Goal: Register for event/course

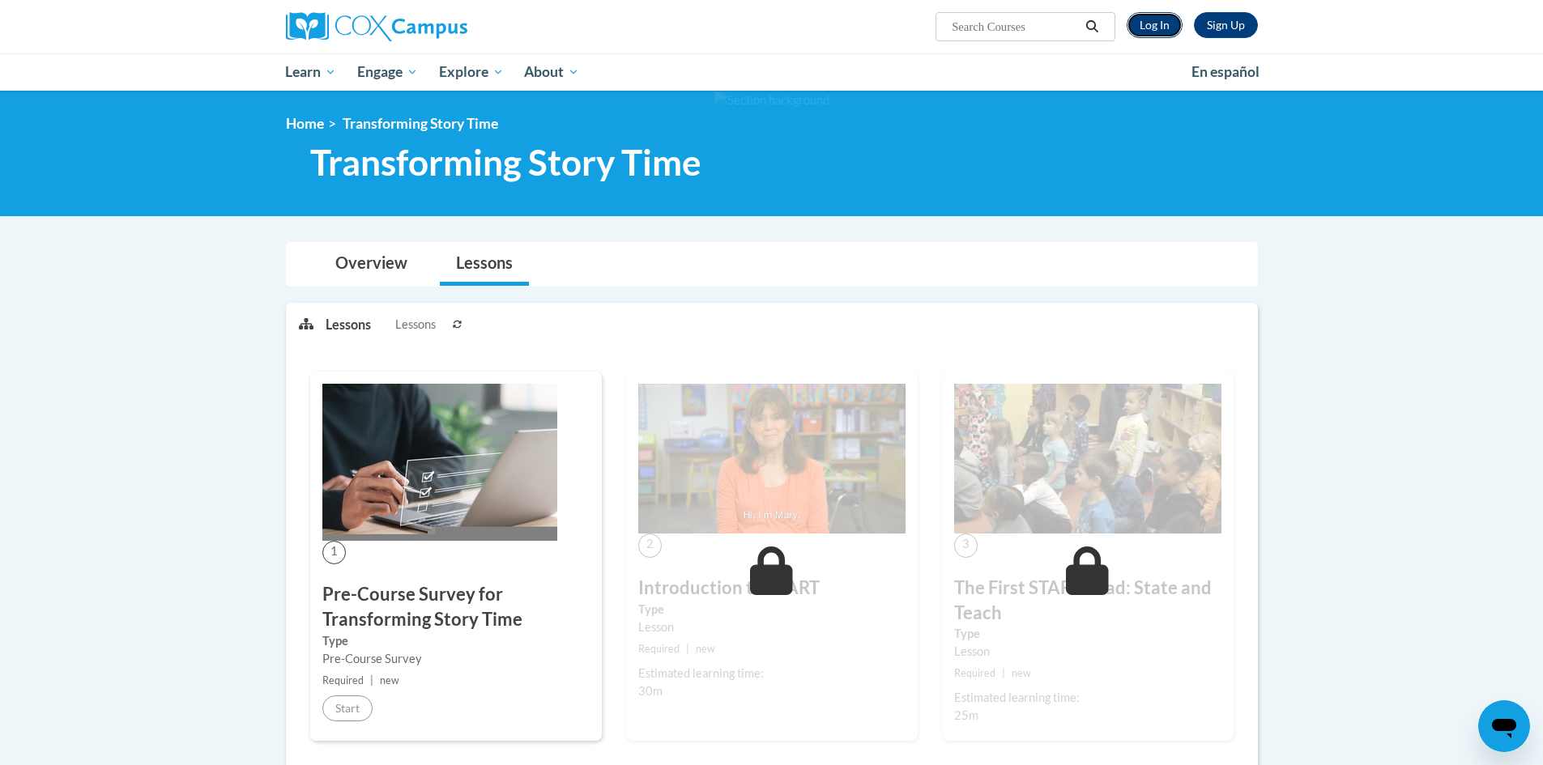
click at [1156, 28] on link "Log In" at bounding box center [1154, 25] width 56 height 26
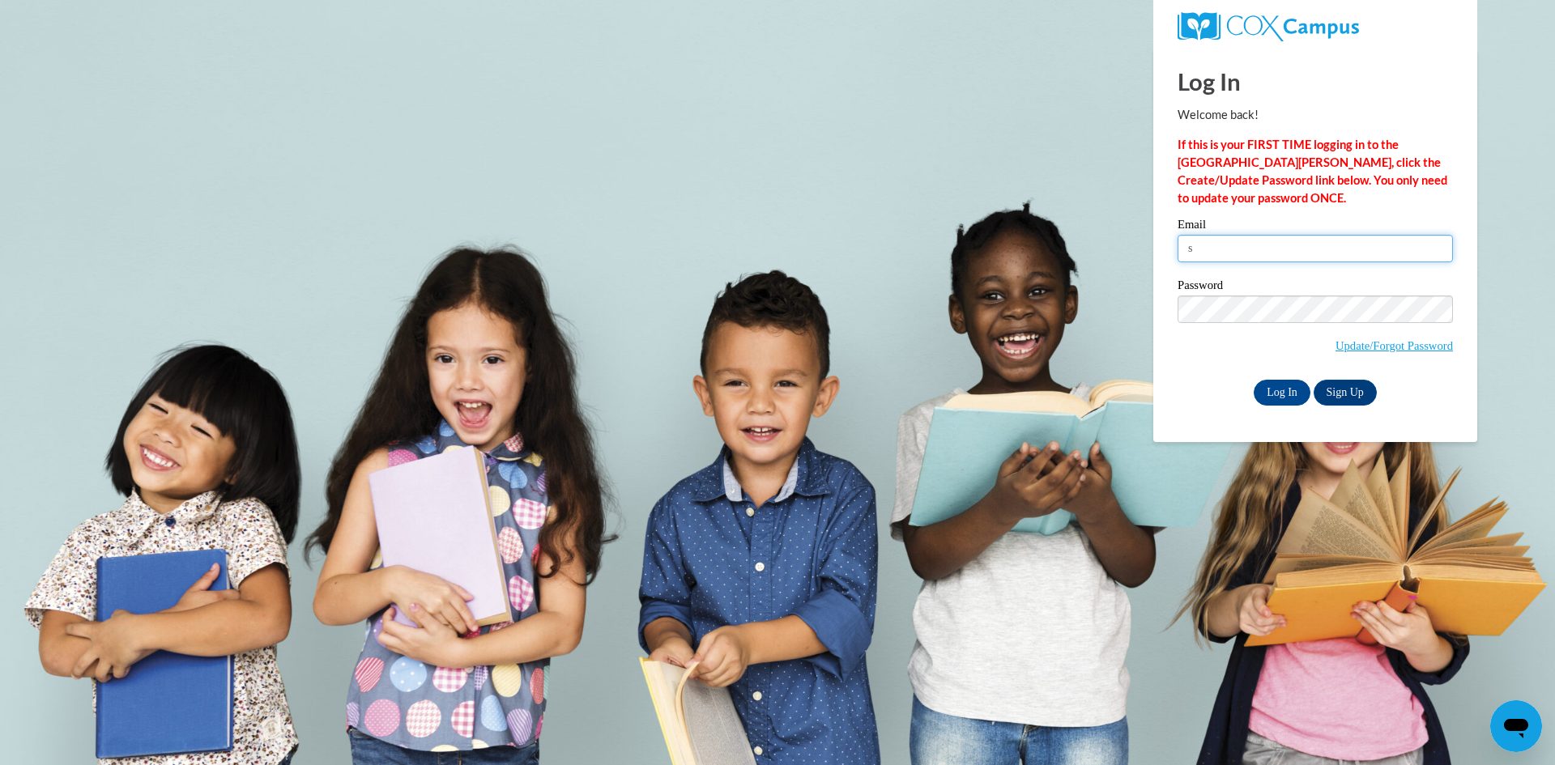
click at [1262, 250] on input "s" at bounding box center [1314, 249] width 275 height 28
type input "sekers@lccaa.net"
click at [1253, 380] on input "Log In" at bounding box center [1281, 393] width 57 height 26
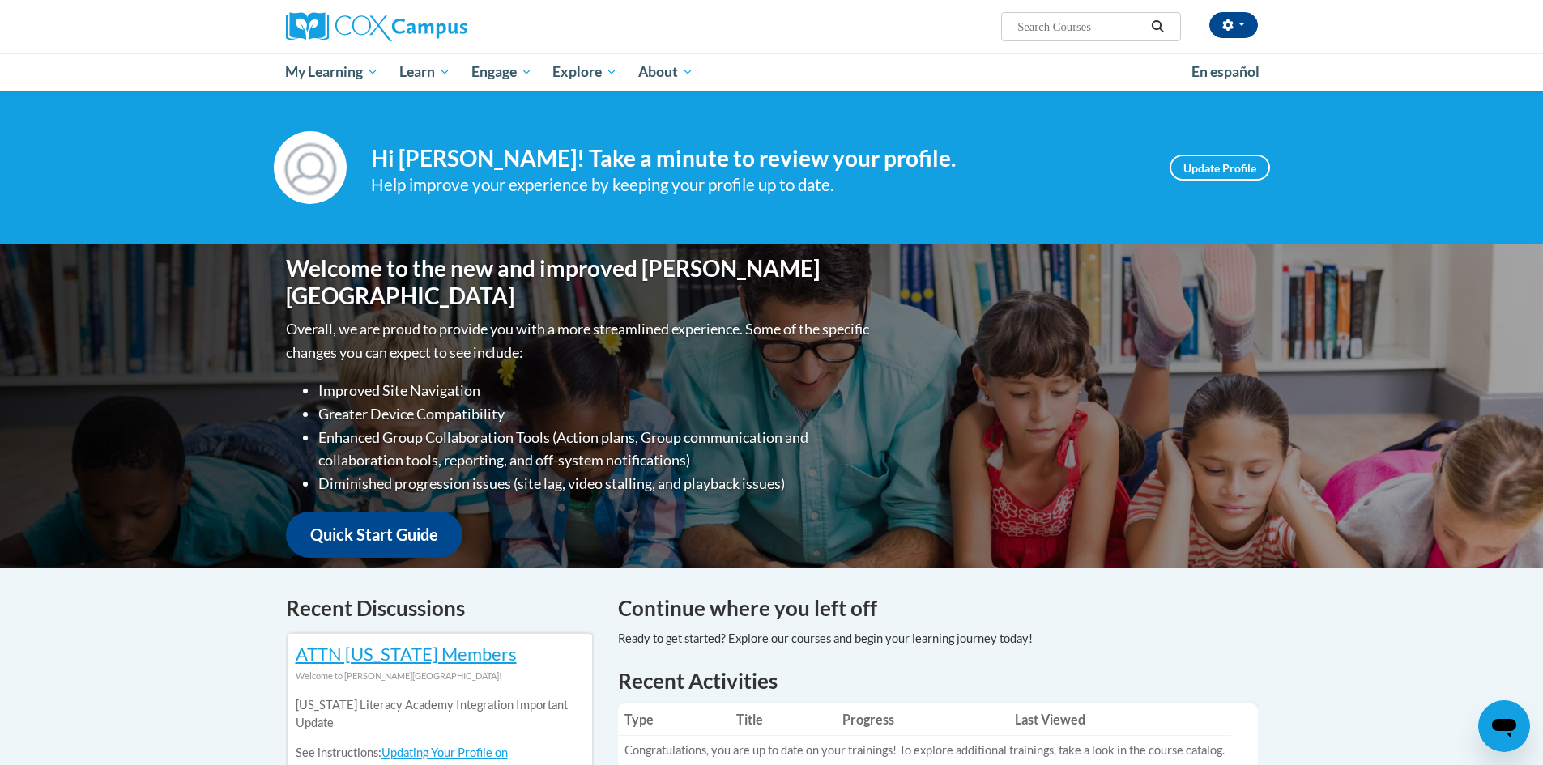
click at [1075, 26] on input "Search..." at bounding box center [1080, 26] width 130 height 19
type input "monitoring childrens progress"
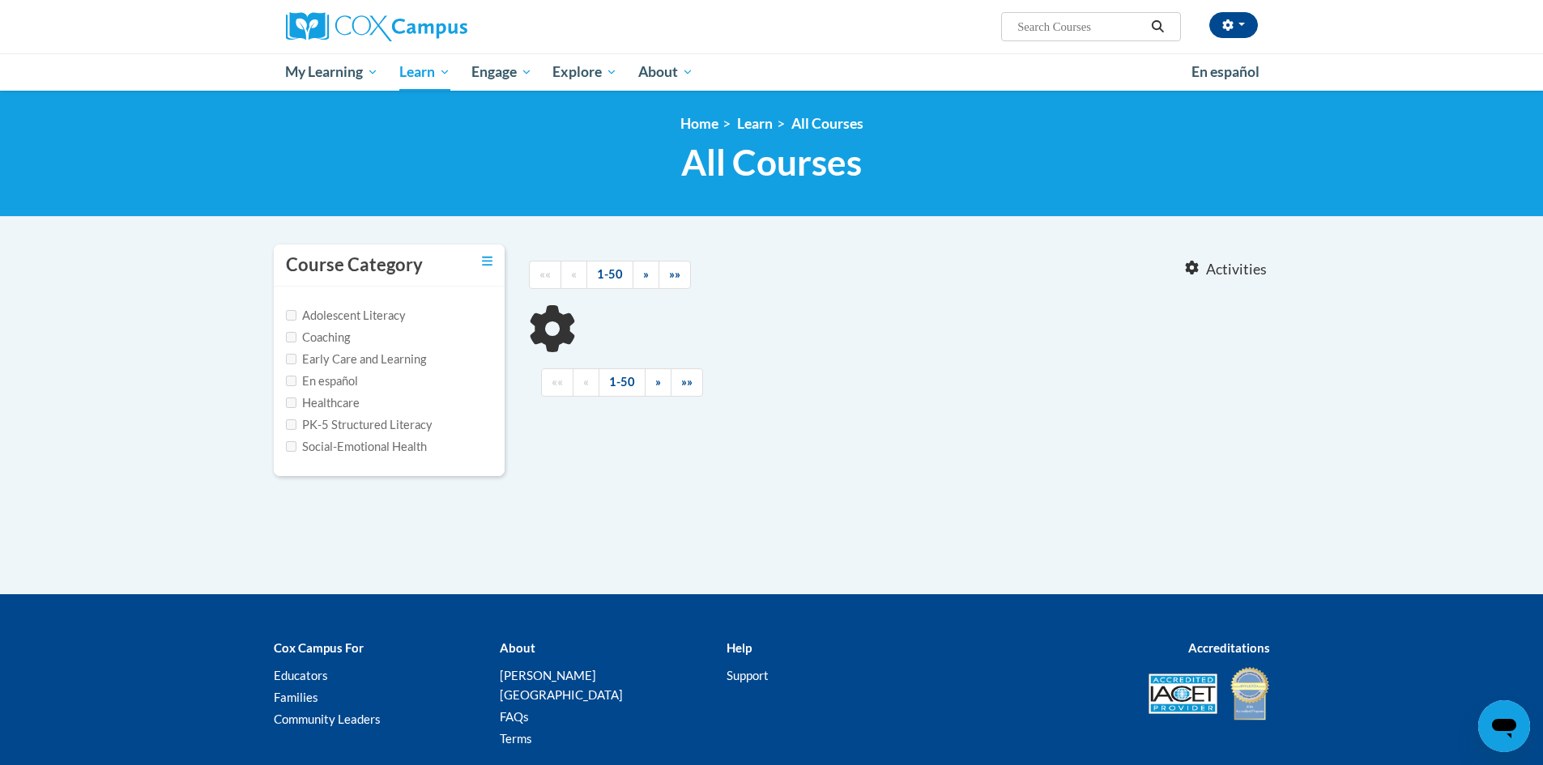
type input "monitoring childrens progress"
click at [1125, 19] on input "monitoring childrens progress" at bounding box center [1080, 26] width 130 height 19
click at [1126, 26] on input "monitoring childrens progress" at bounding box center [1080, 26] width 130 height 19
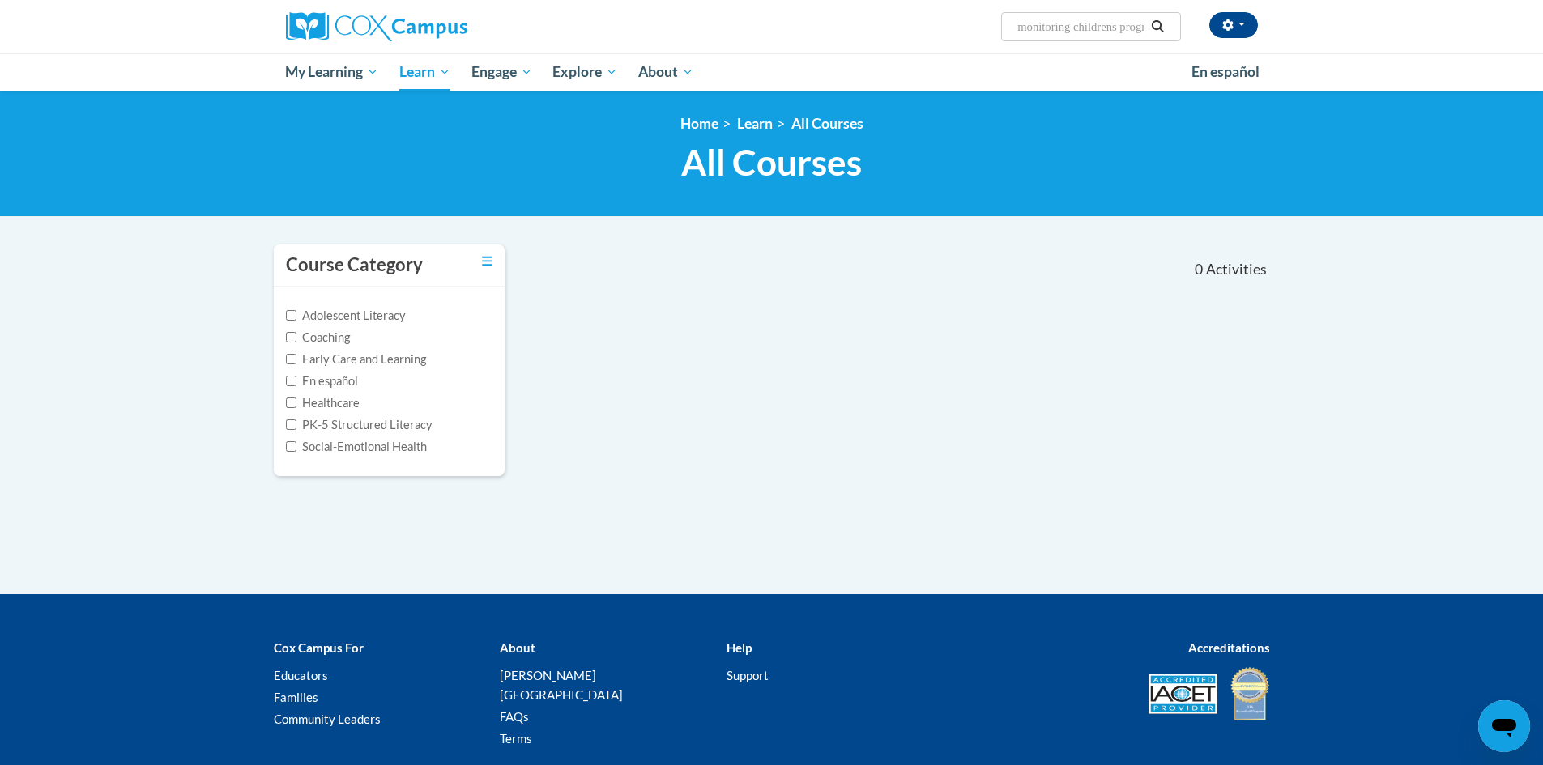
click at [1126, 26] on input "monitoring childrens progress" at bounding box center [1080, 26] width 130 height 19
type input "monitoring children's progress in language and literacy"
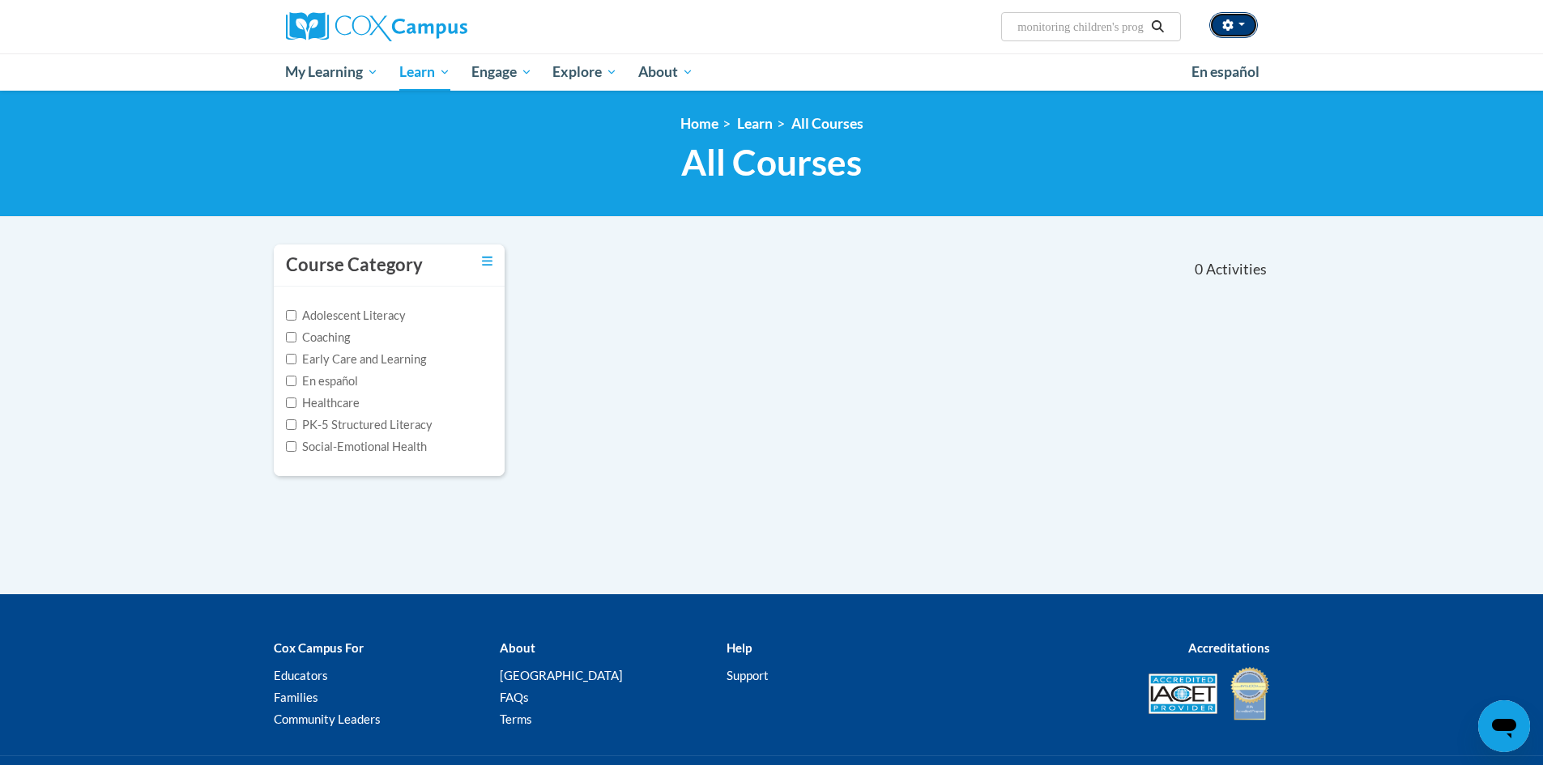
click at [1214, 22] on button "button" at bounding box center [1233, 25] width 49 height 26
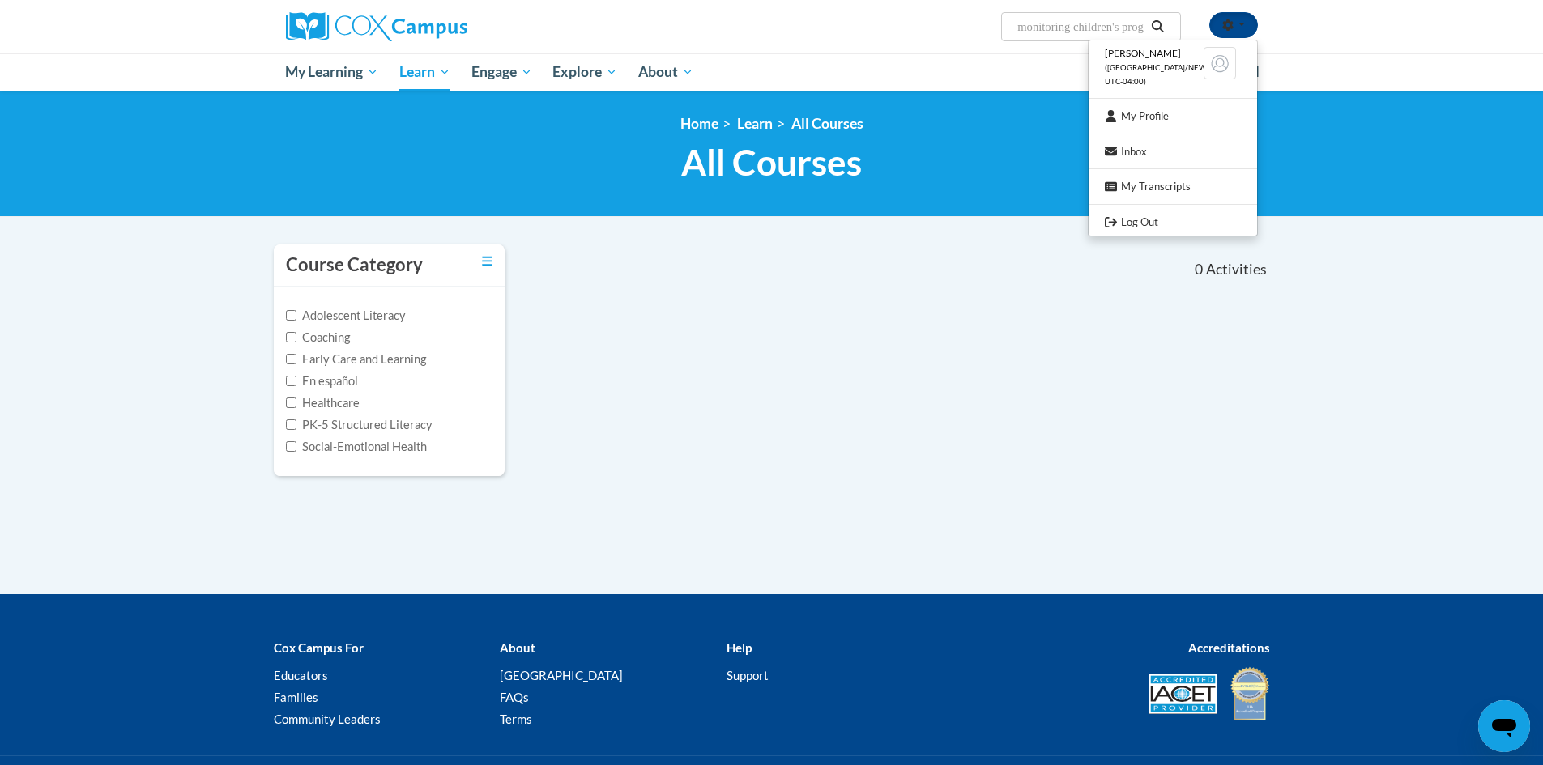
click at [884, 70] on ul "My Learning My Learning My Course Progress Certificates My Action Plans Group D…" at bounding box center [727, 71] width 905 height 37
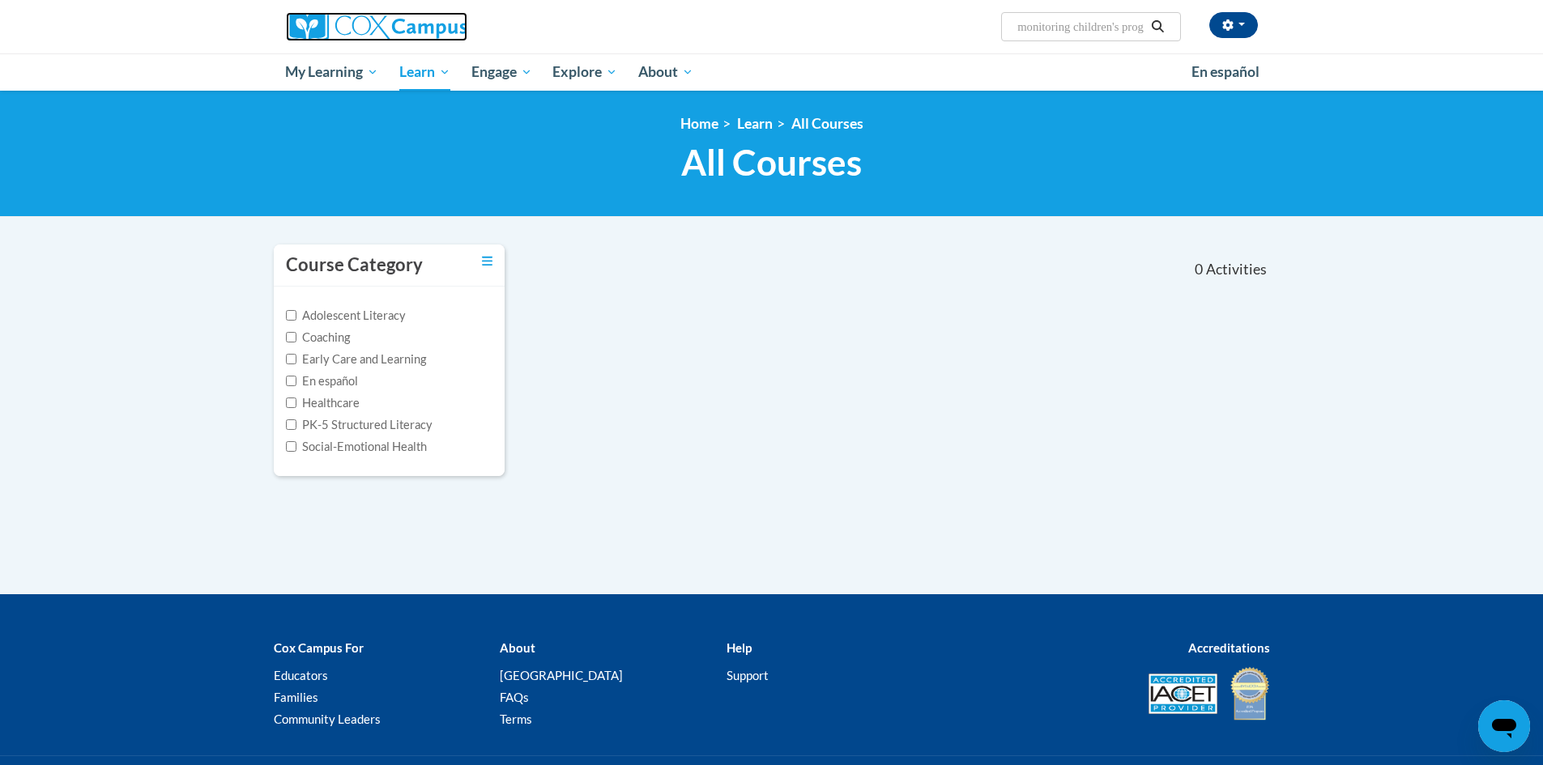
click at [513, 18] on link at bounding box center [440, 26] width 308 height 29
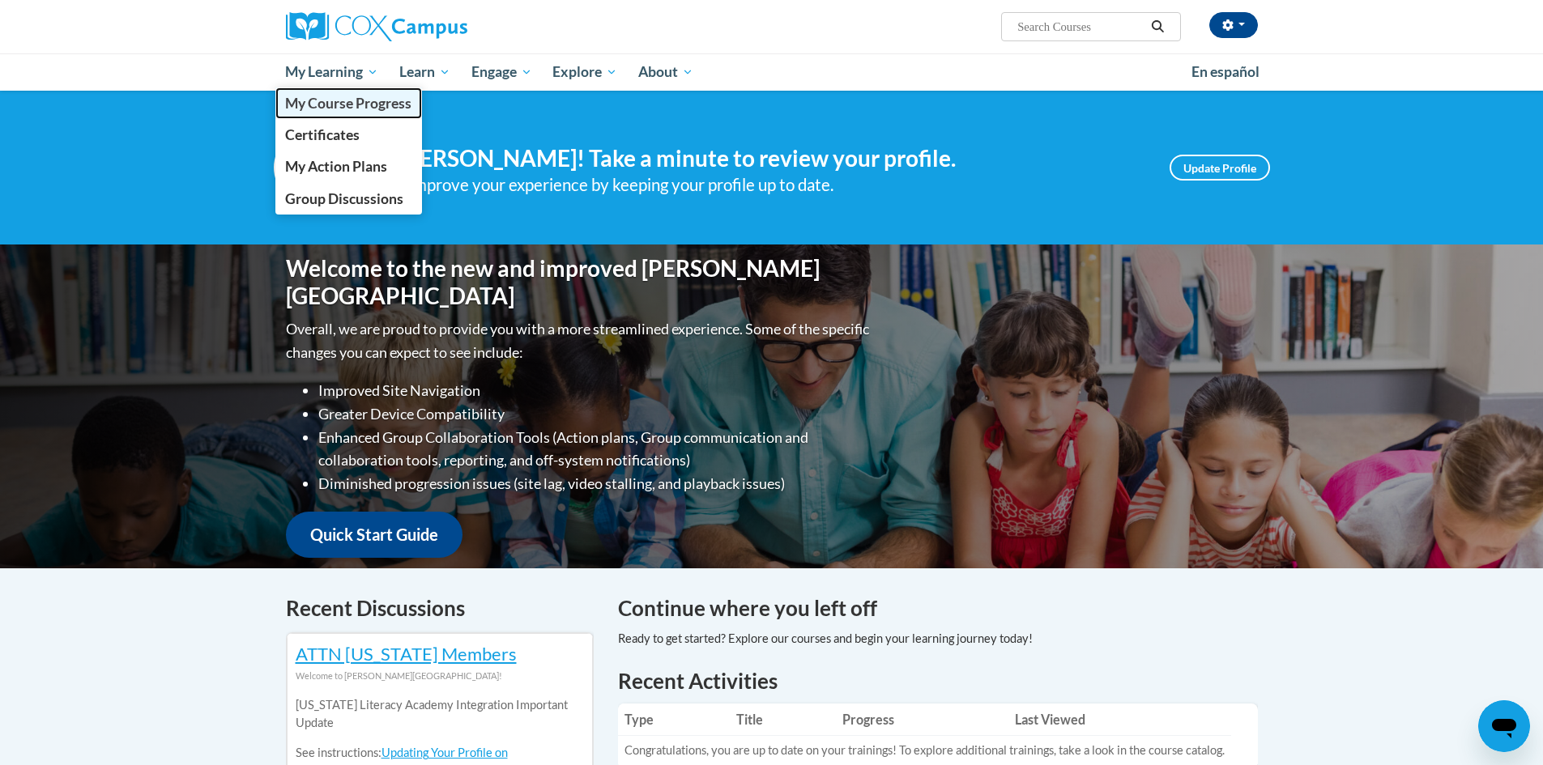
click at [364, 112] on span "My Course Progress" at bounding box center [348, 103] width 126 height 17
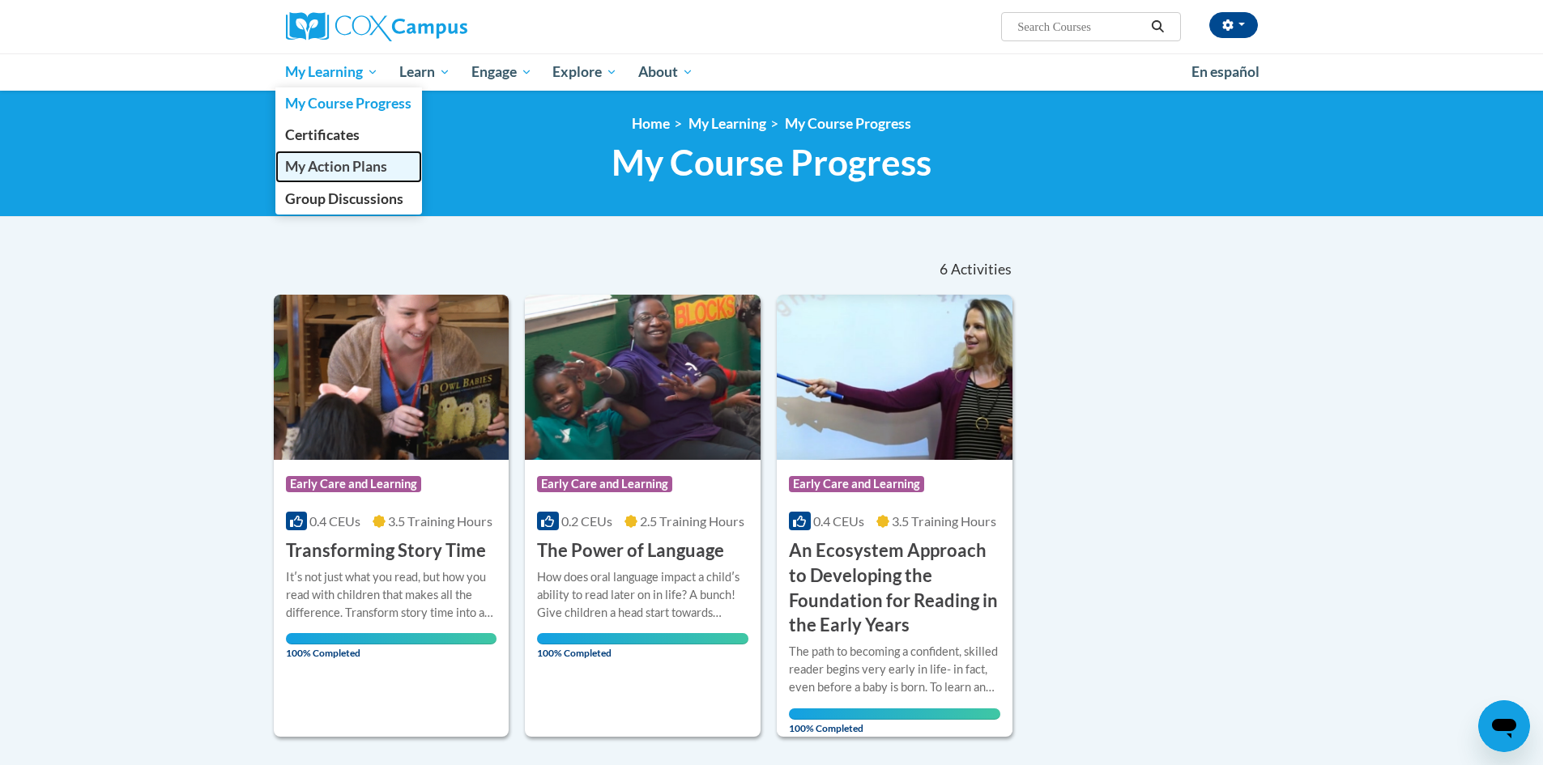
click at [343, 180] on link "My Action Plans" at bounding box center [348, 167] width 147 height 32
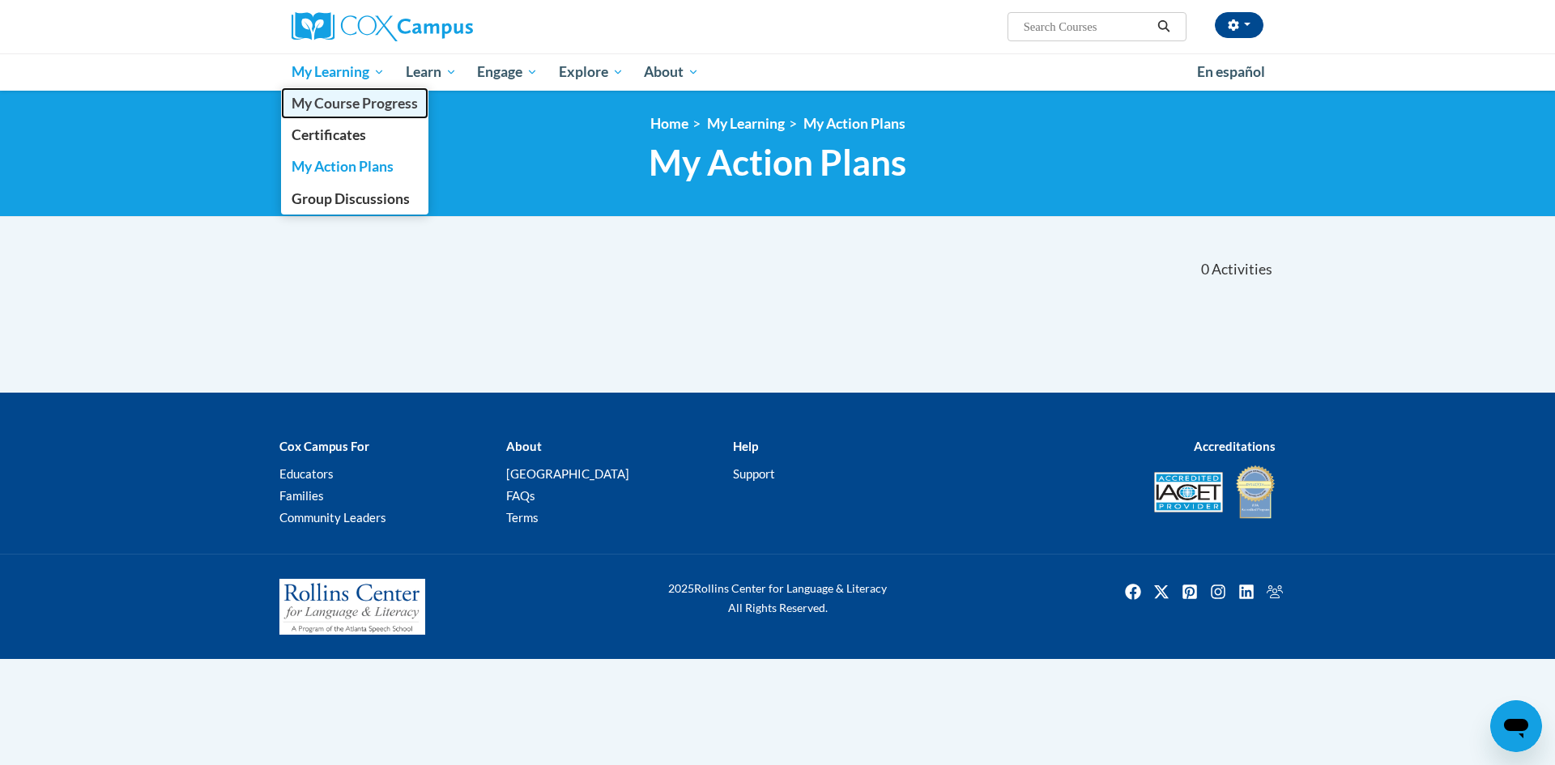
click at [360, 99] on span "My Course Progress" at bounding box center [355, 103] width 126 height 17
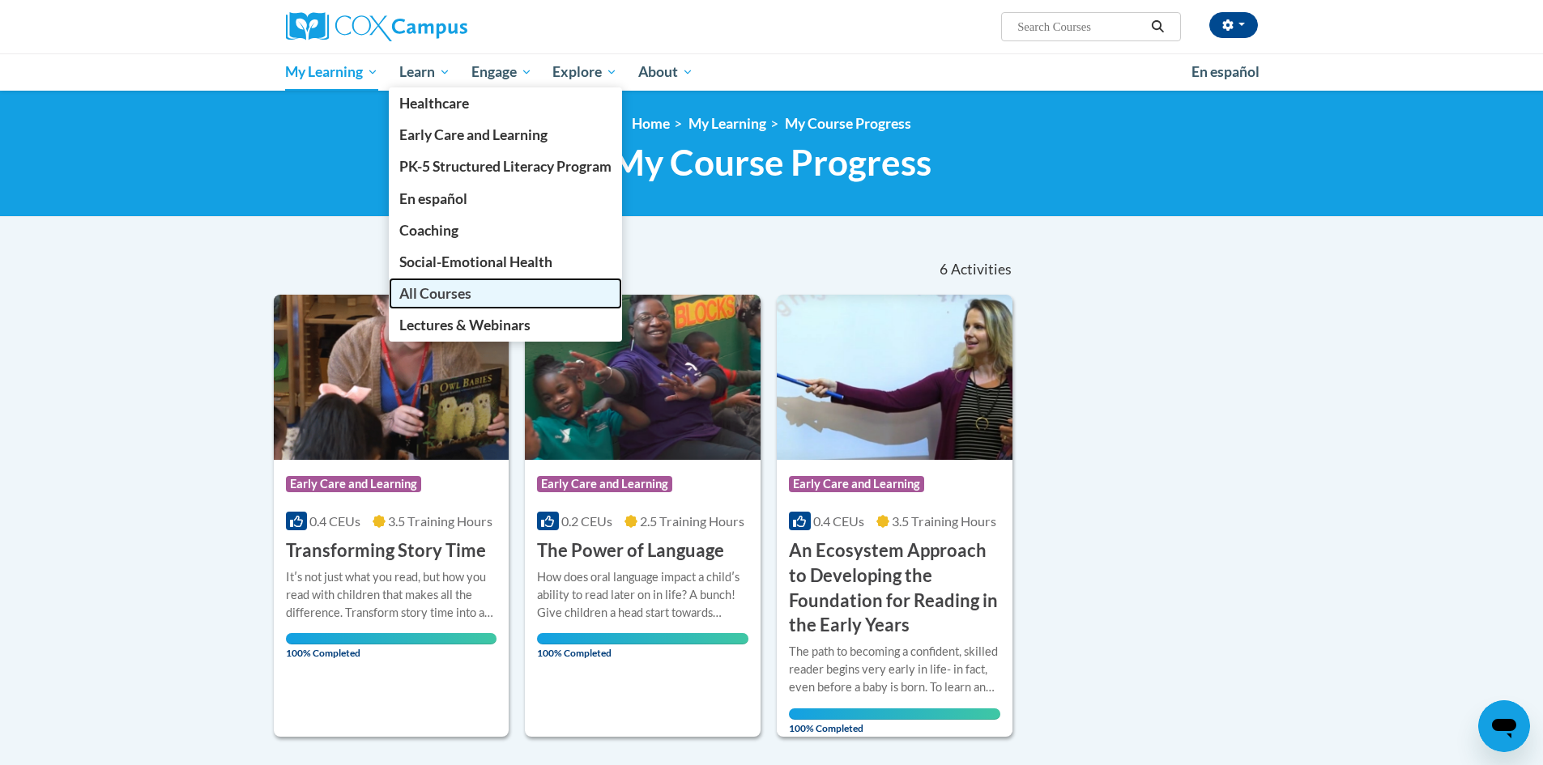
click at [471, 294] on span "All Courses" at bounding box center [435, 293] width 72 height 17
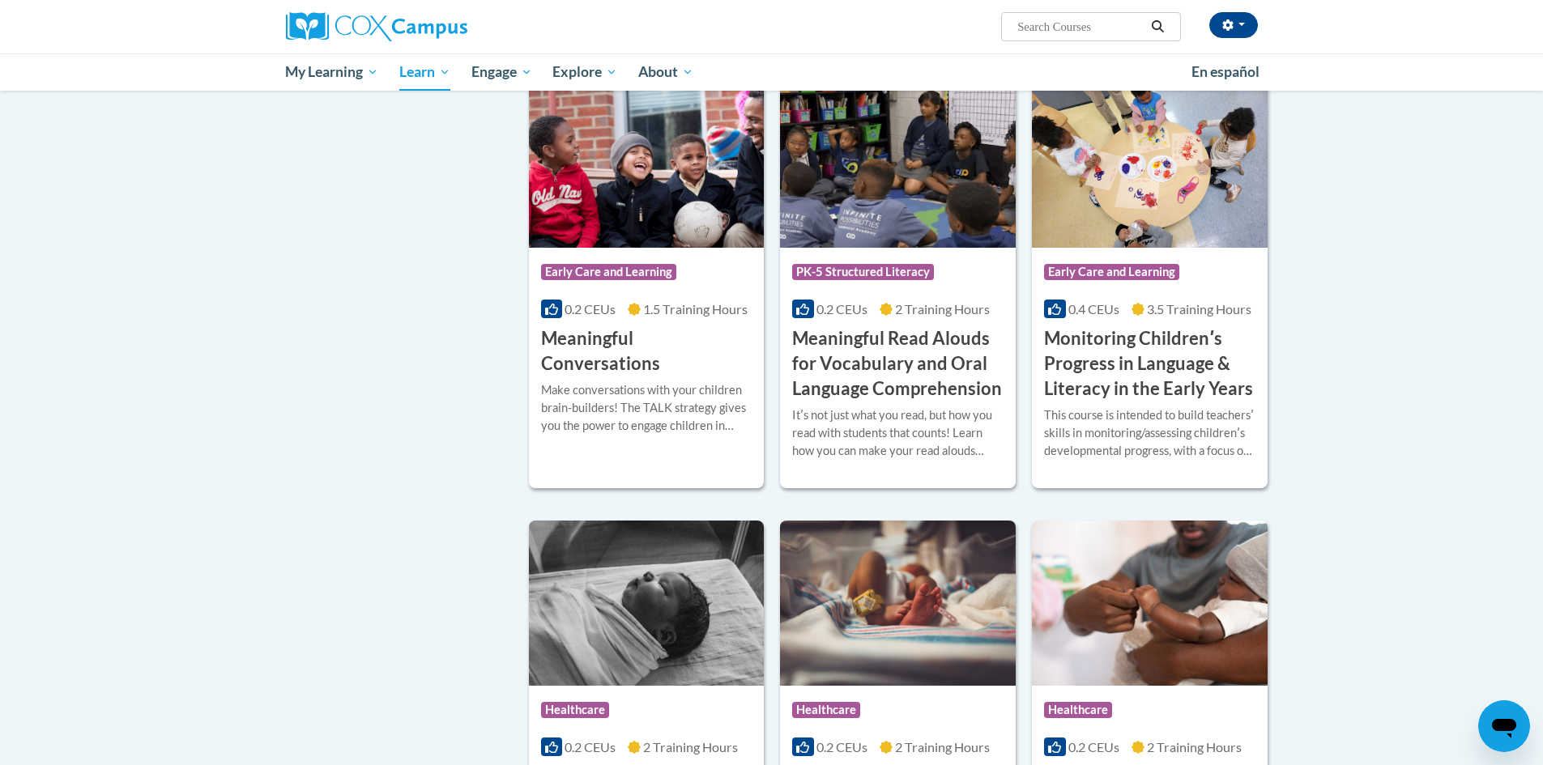
scroll to position [2429, 0]
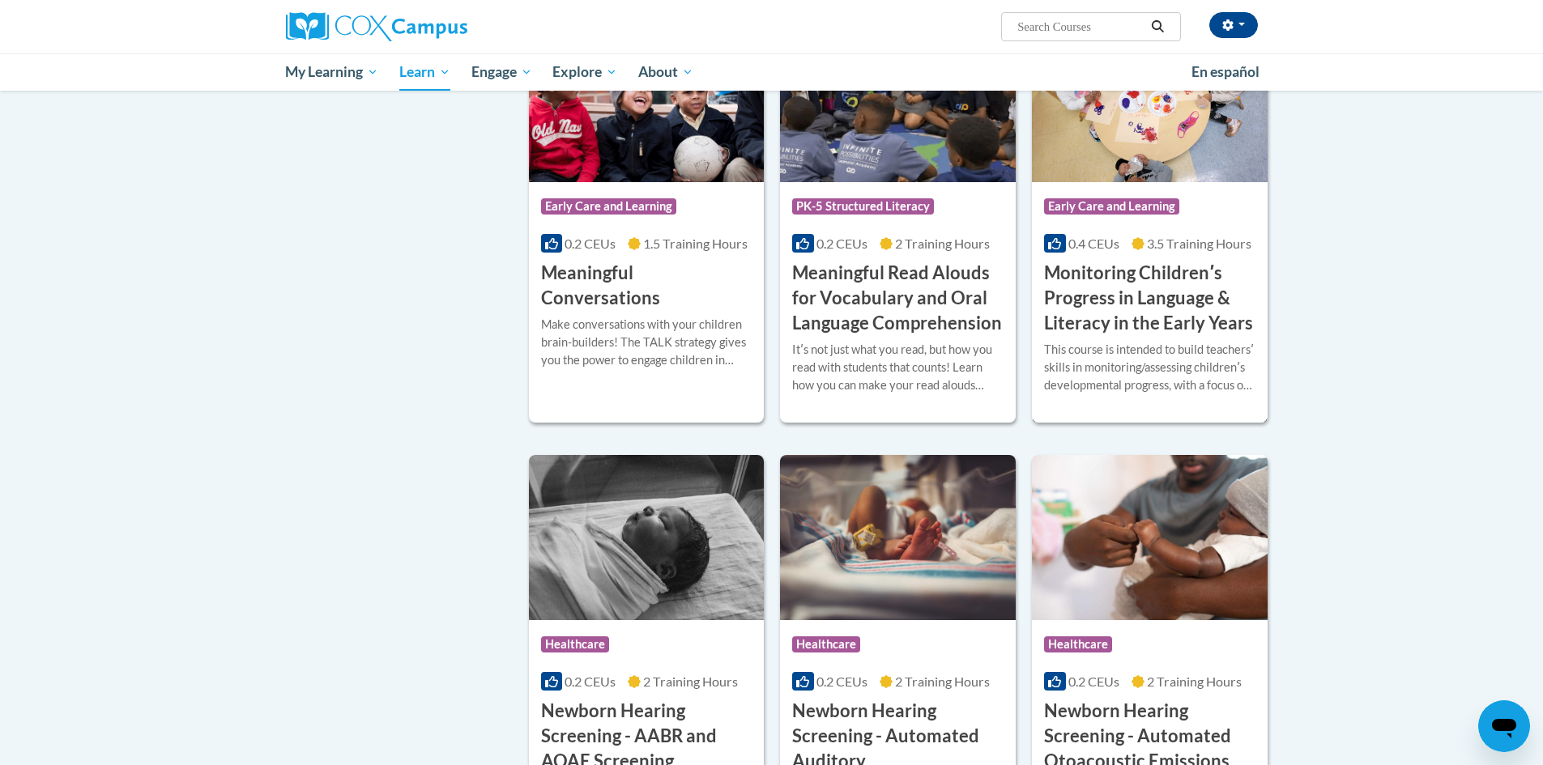
click at [1134, 335] on h3 "Monitoring Childrenʹs Progress in Language & Literacy in the Early Years" at bounding box center [1149, 298] width 211 height 74
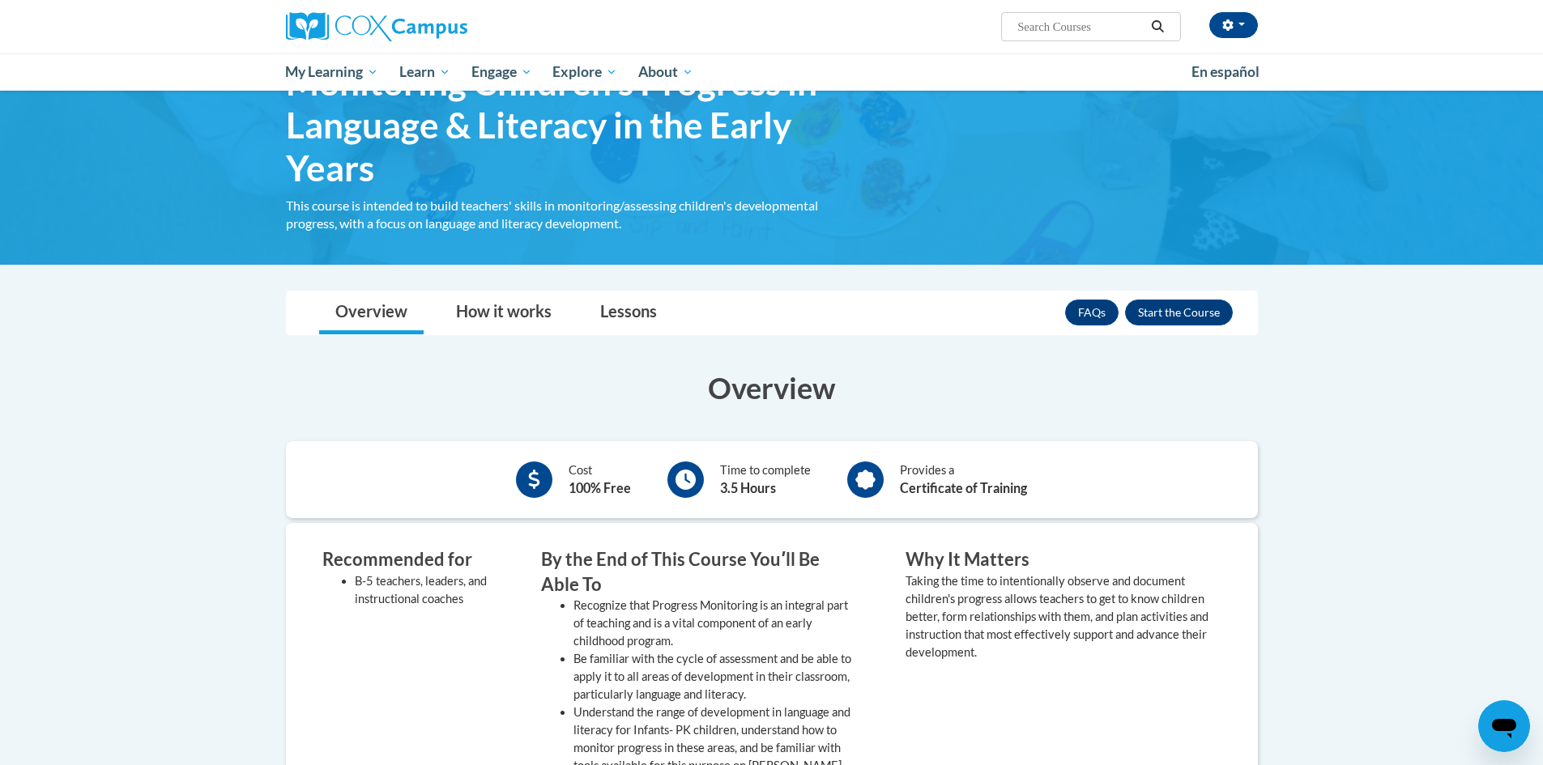
scroll to position [81, 0]
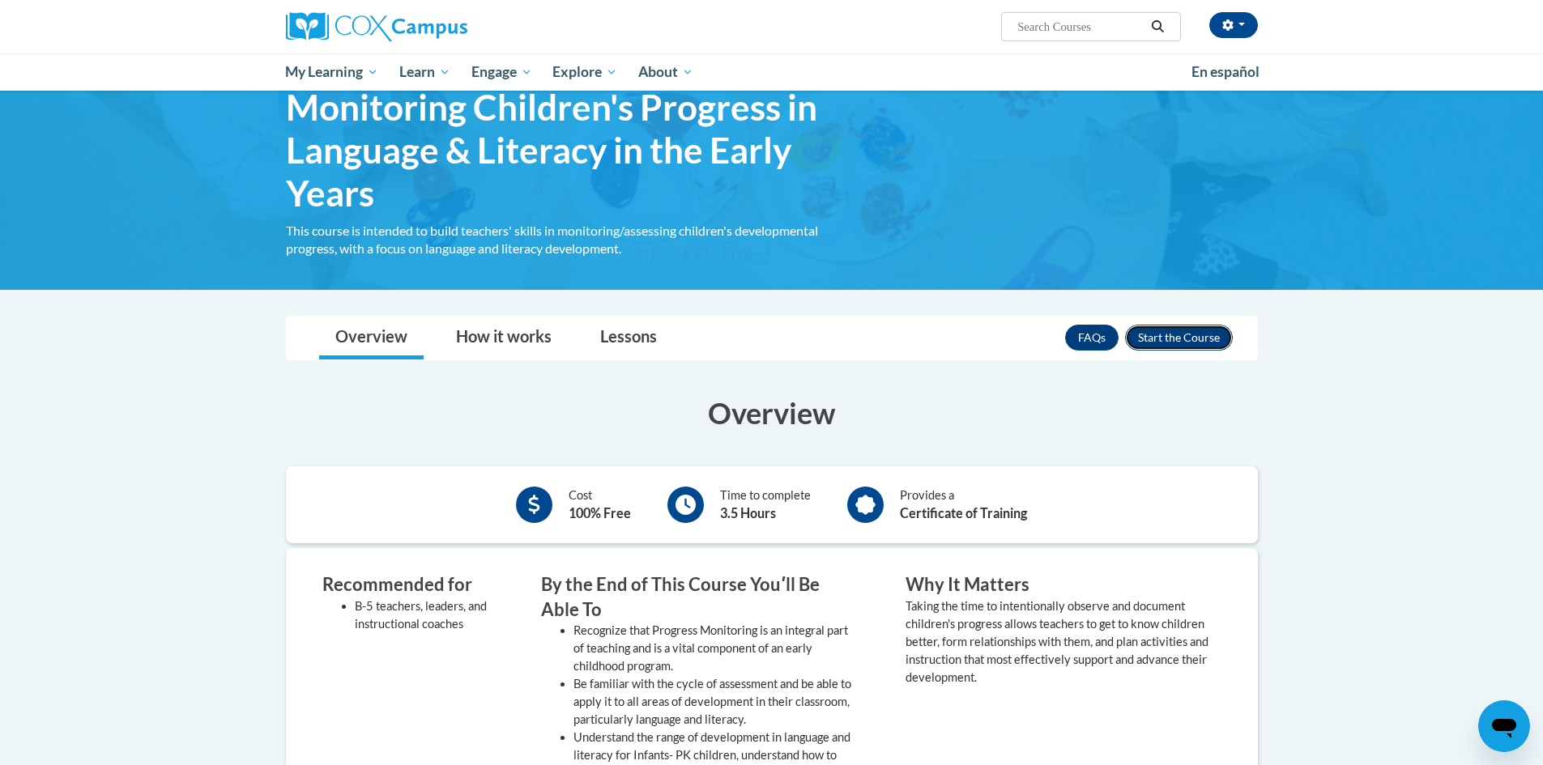
click at [1160, 343] on button "Enroll" at bounding box center [1179, 338] width 108 height 26
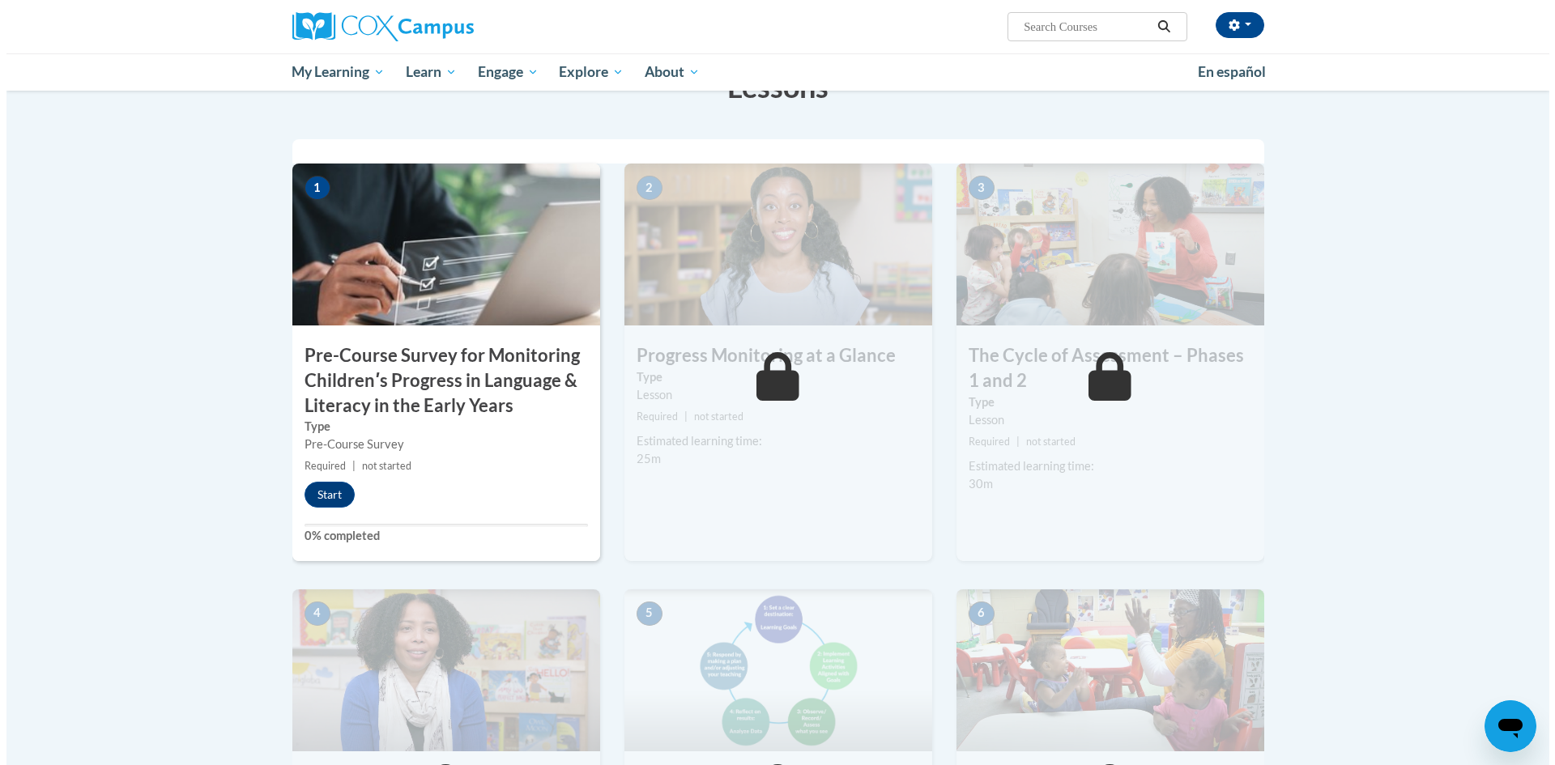
scroll to position [324, 0]
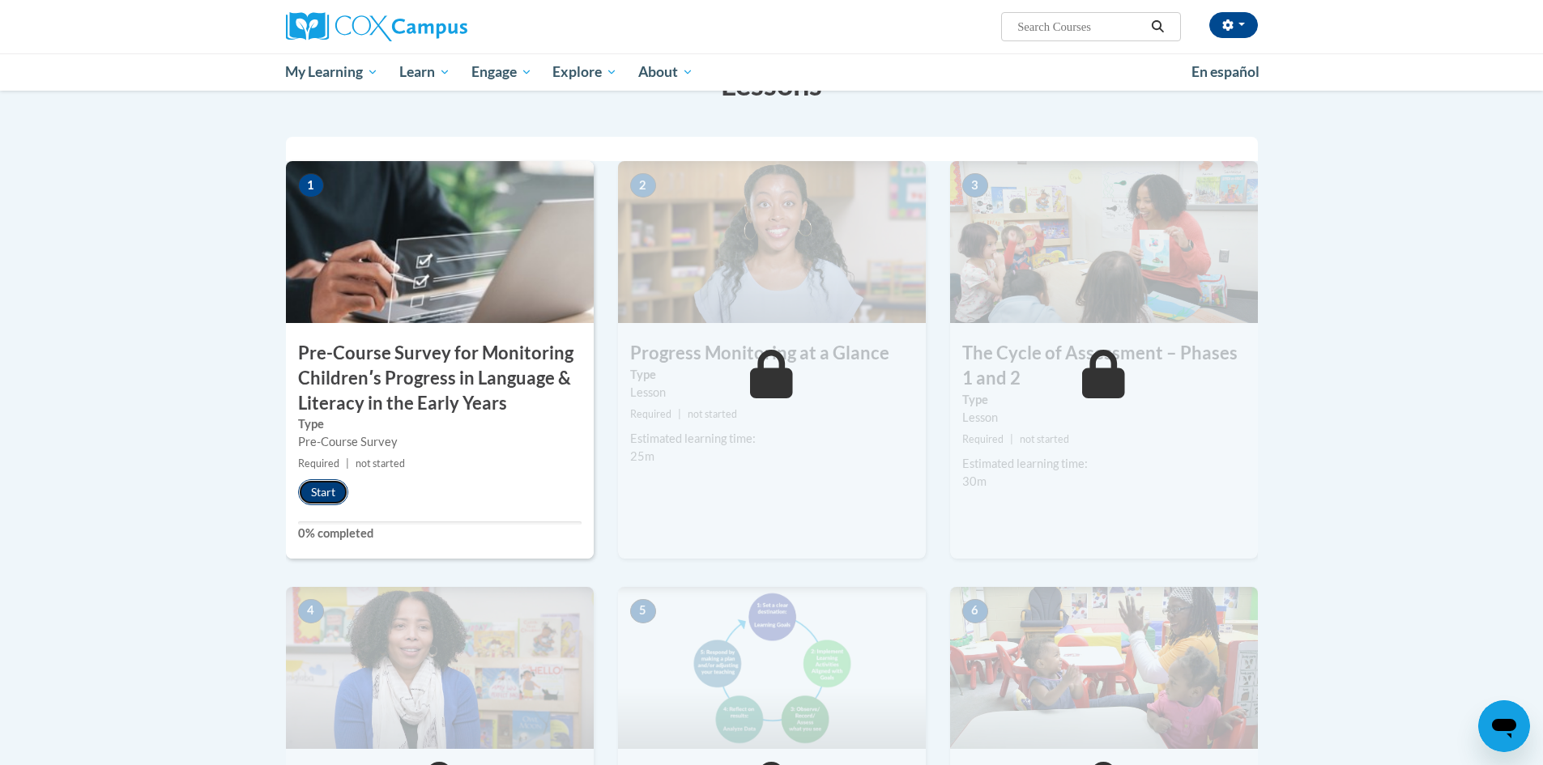
click at [334, 504] on button "Start" at bounding box center [323, 492] width 50 height 26
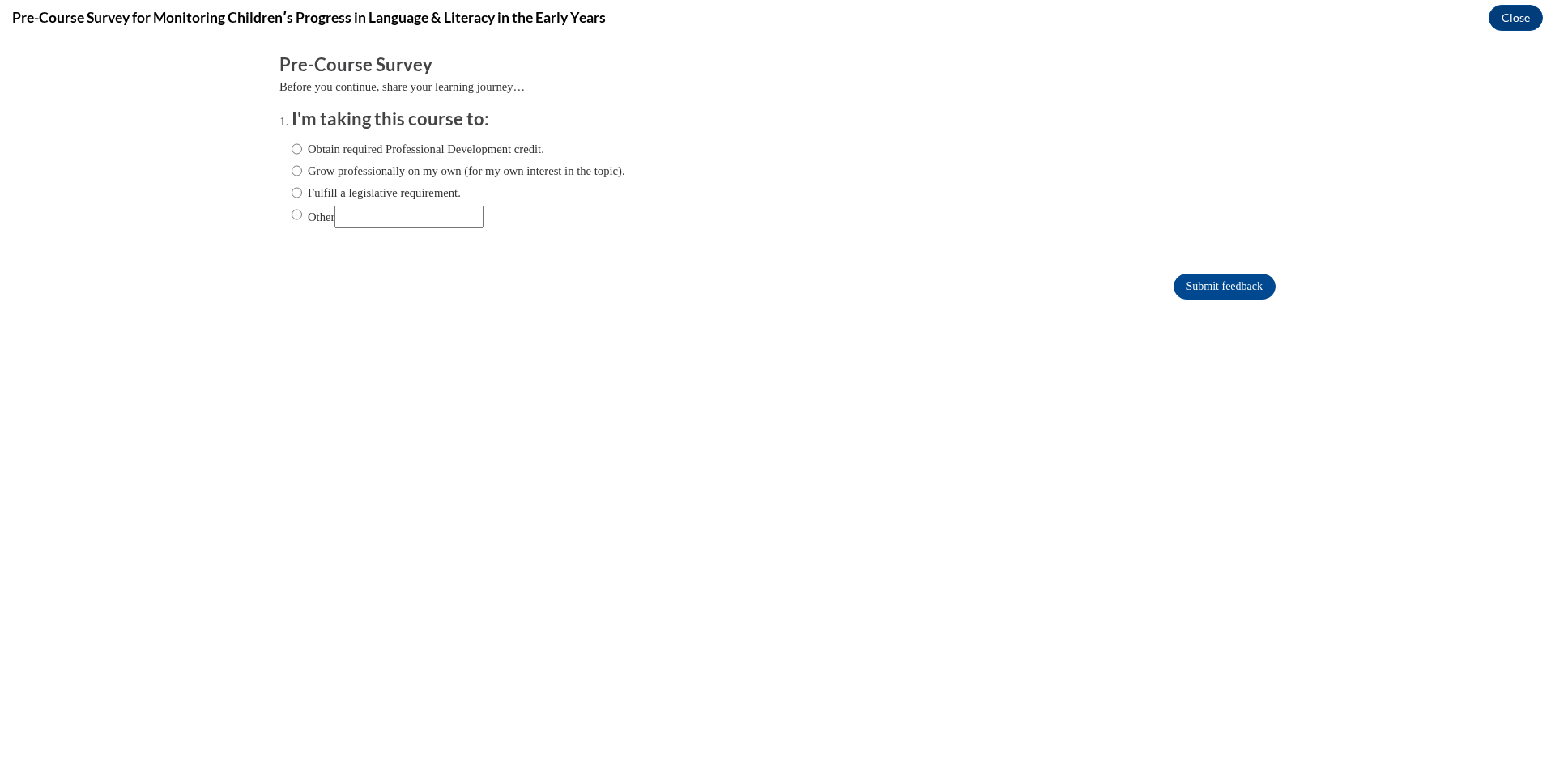
scroll to position [0, 0]
click at [389, 148] on label "Obtain required Professional Development credit." at bounding box center [418, 149] width 253 height 18
click at [302, 148] on input "Obtain required Professional Development credit." at bounding box center [297, 149] width 11 height 18
radio input "true"
click at [1229, 293] on input "Submit feedback" at bounding box center [1224, 287] width 102 height 26
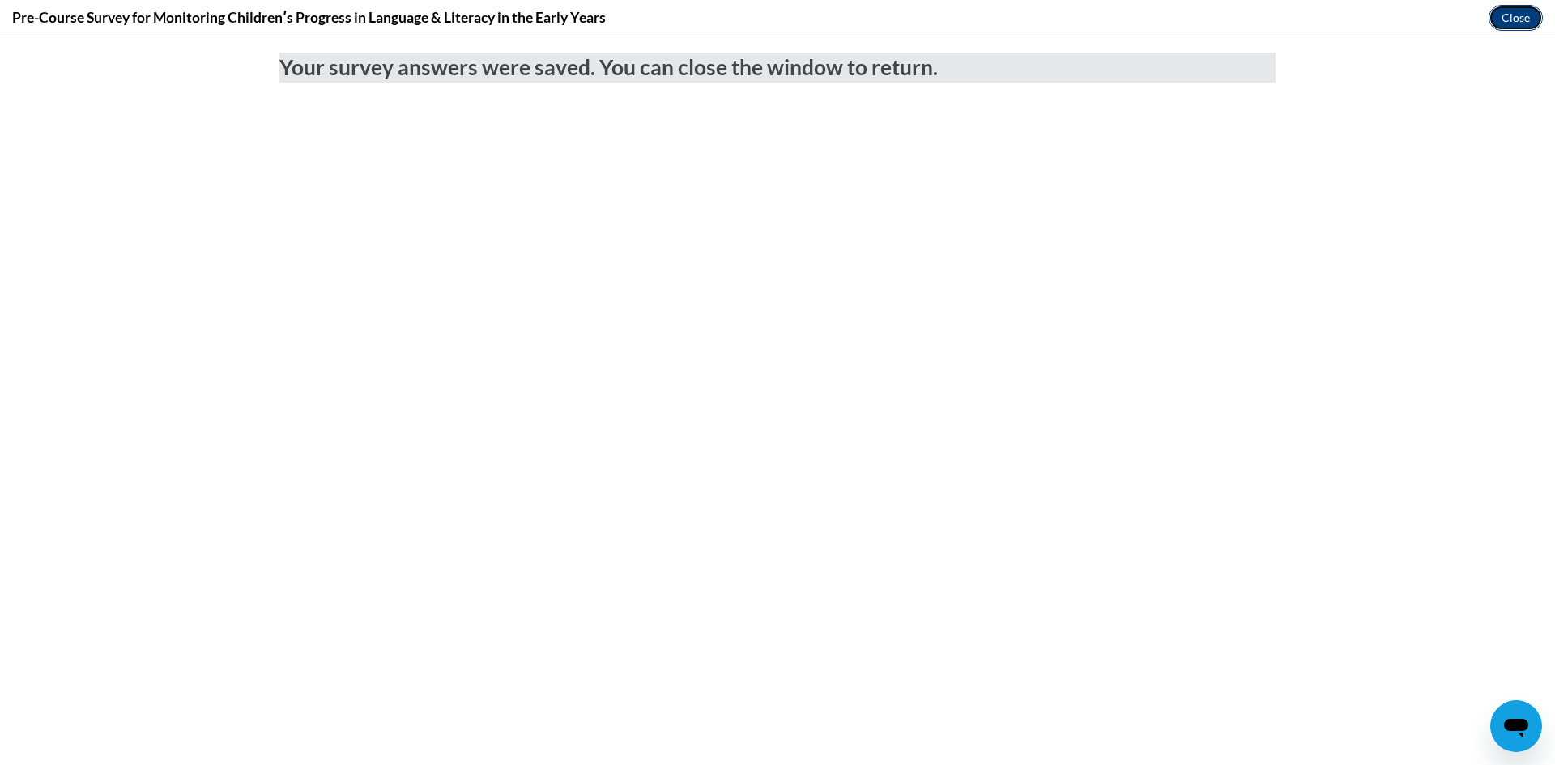
click at [1527, 12] on button "Close" at bounding box center [1515, 18] width 54 height 26
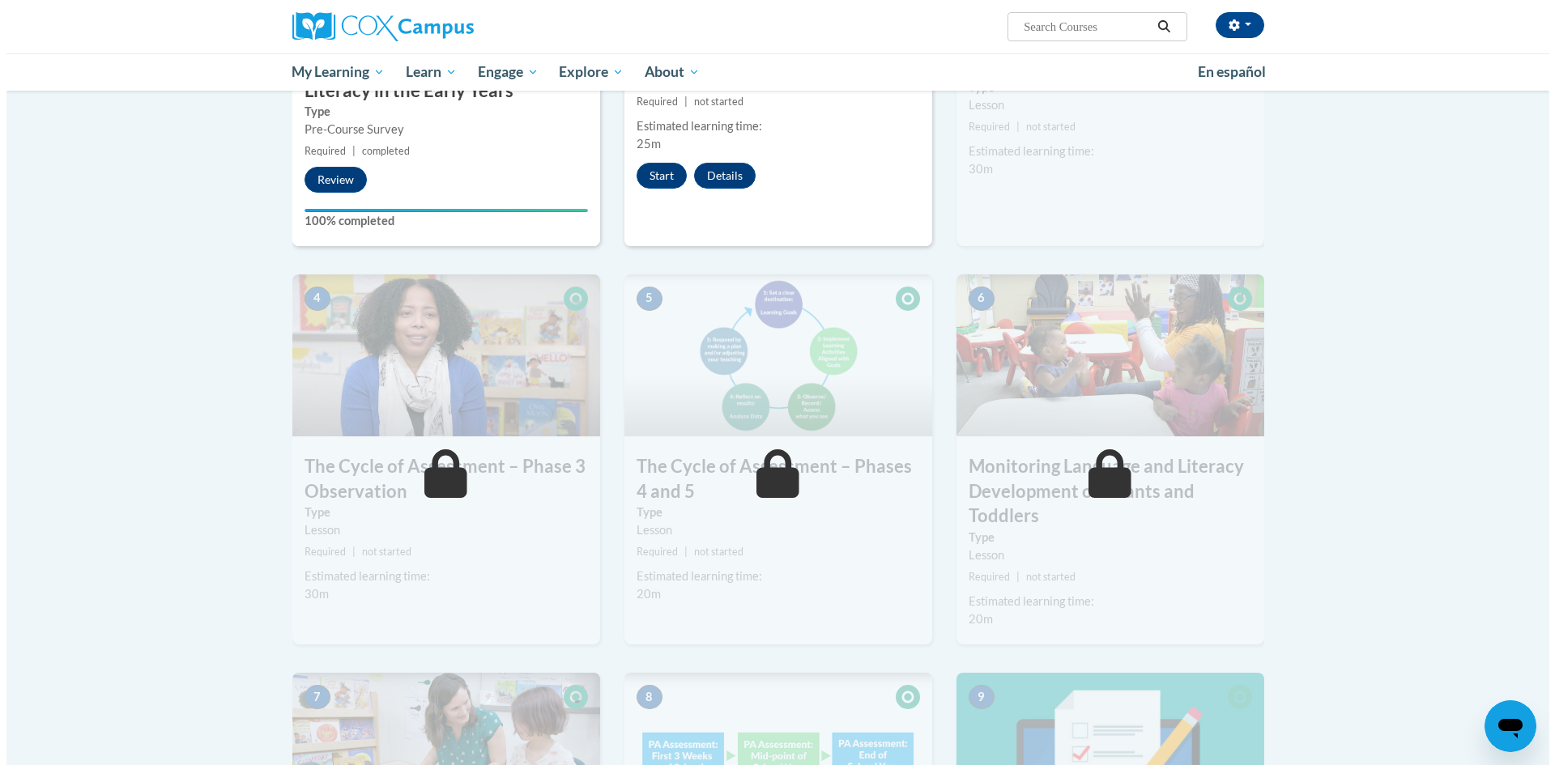
scroll to position [519, 0]
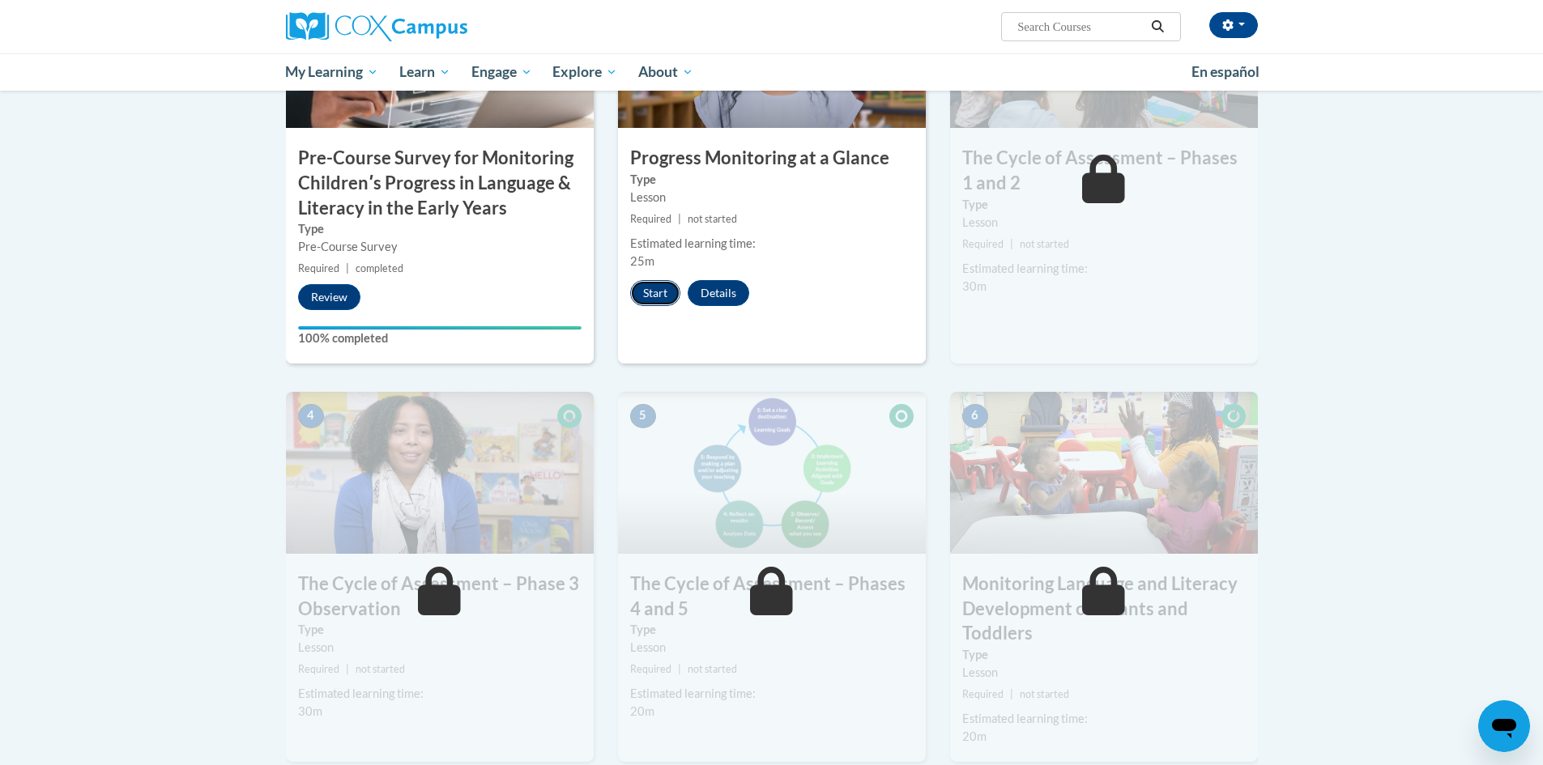
click at [645, 291] on button "Start" at bounding box center [655, 293] width 50 height 26
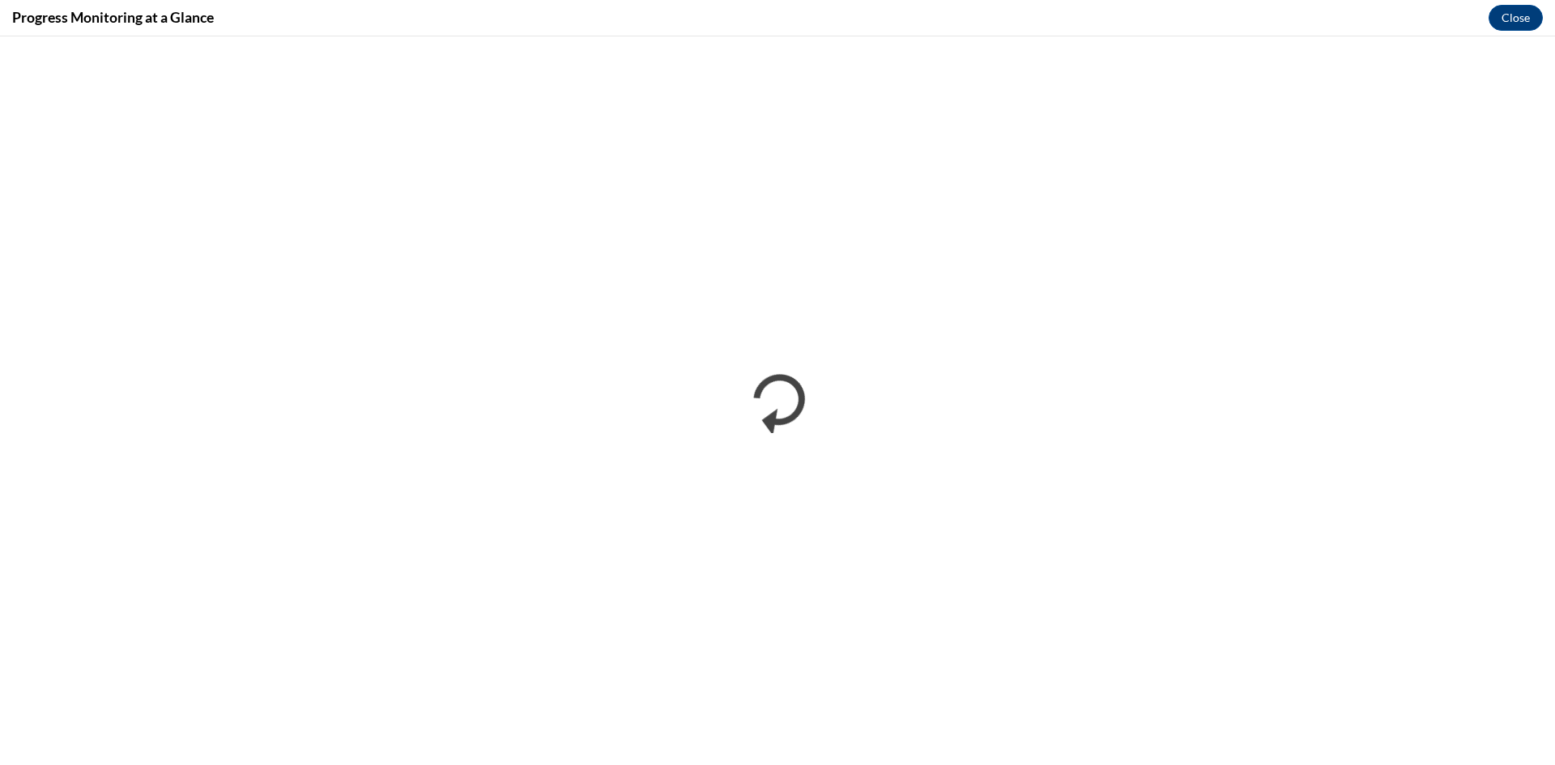
scroll to position [0, 0]
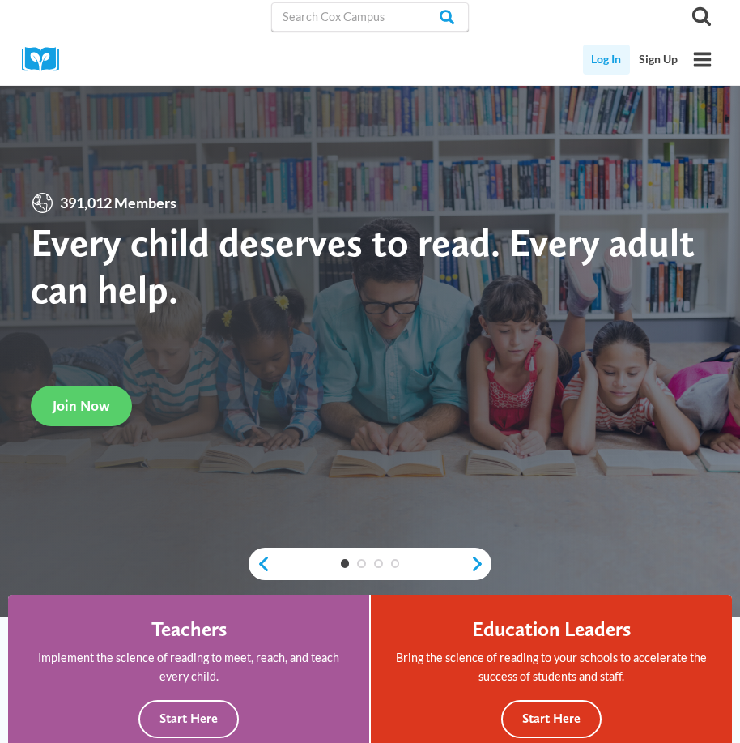
click at [617, 66] on link "Log In" at bounding box center [607, 60] width 48 height 30
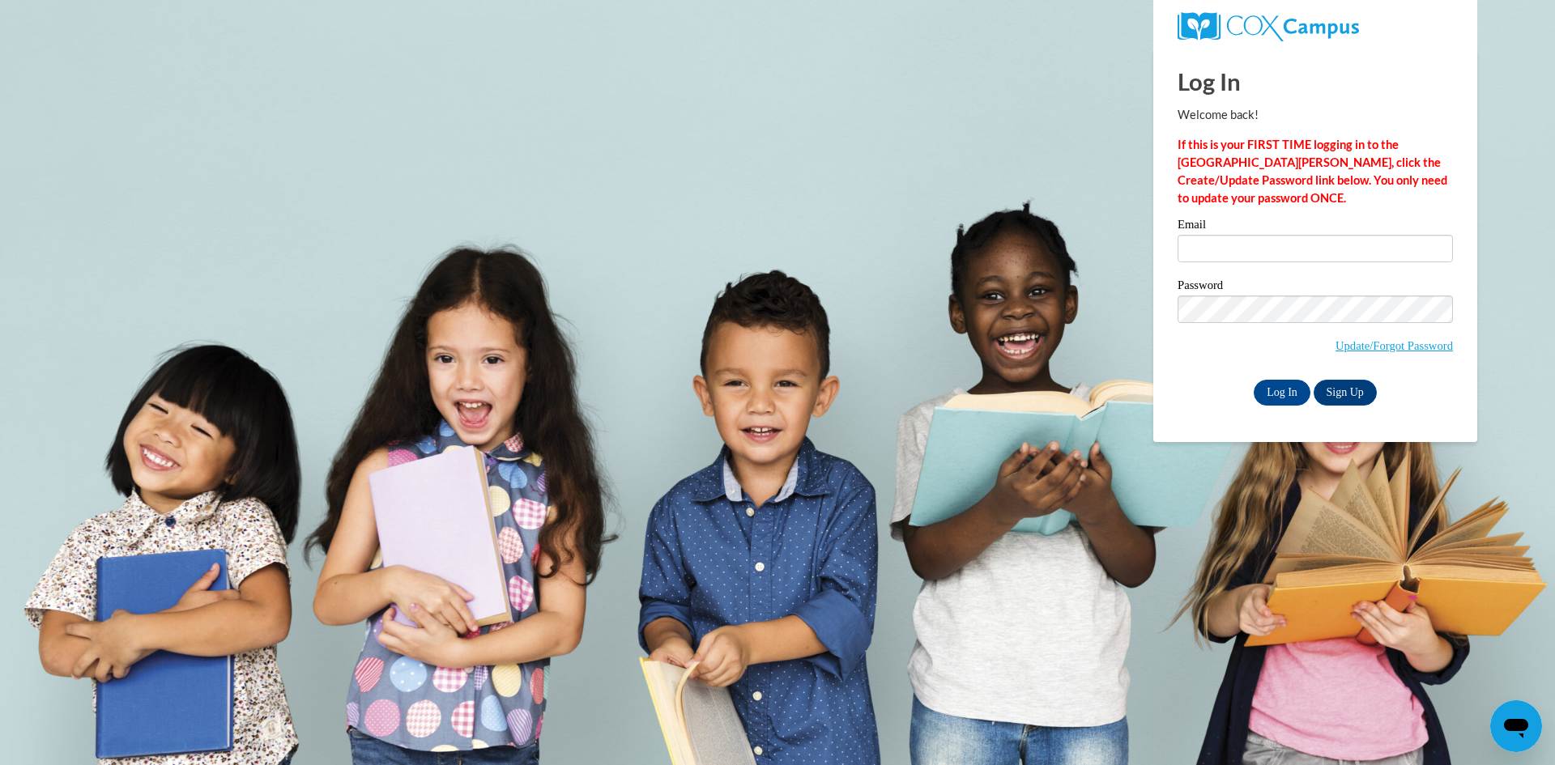
click at [1208, 231] on label "Email" at bounding box center [1314, 227] width 275 height 16
click at [1208, 235] on input "Email" at bounding box center [1314, 249] width 275 height 28
type input "sekers@lccaa.net"
click at [1253, 380] on input "Log In" at bounding box center [1281, 393] width 57 height 26
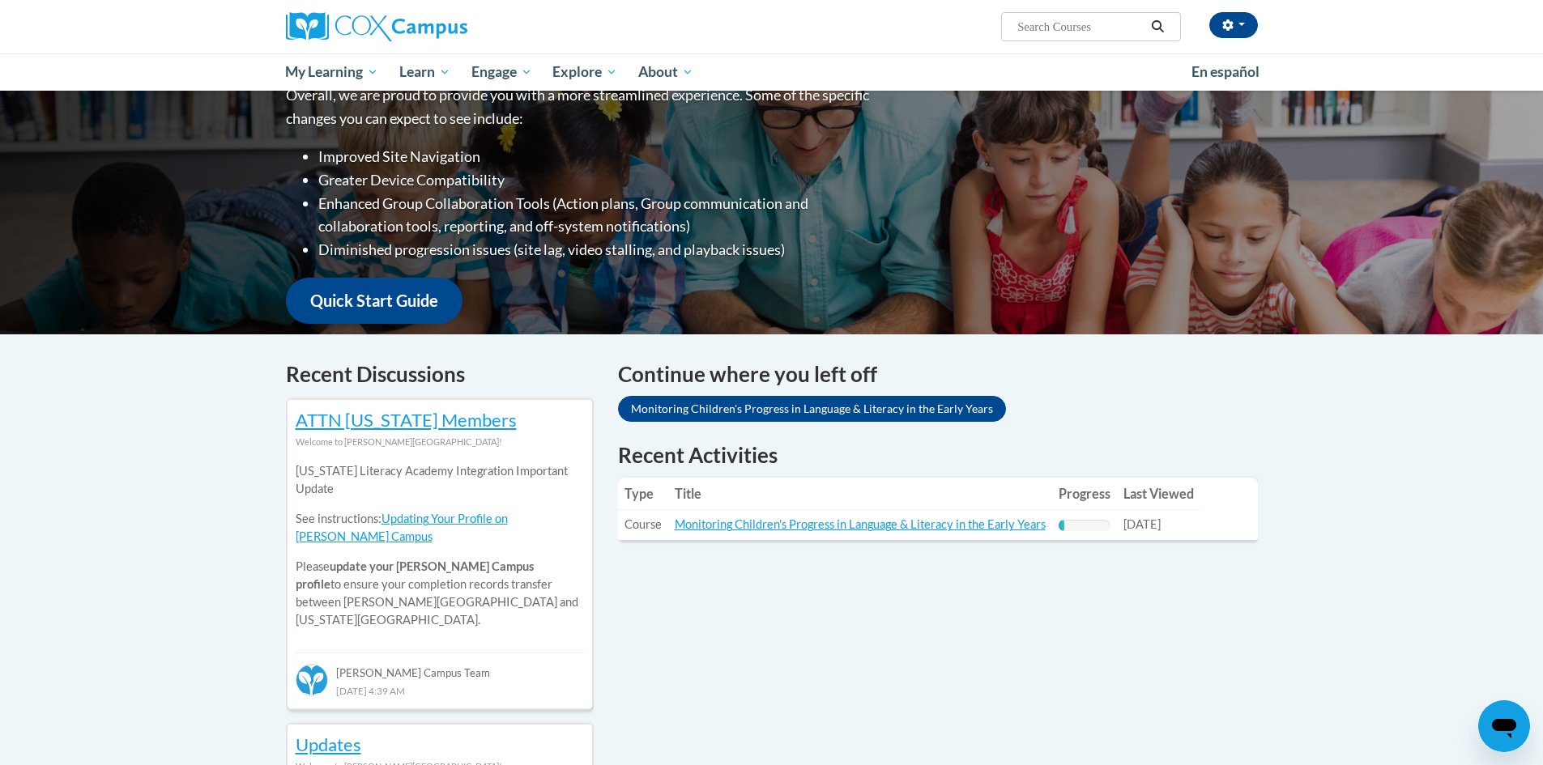
scroll to position [243, 0]
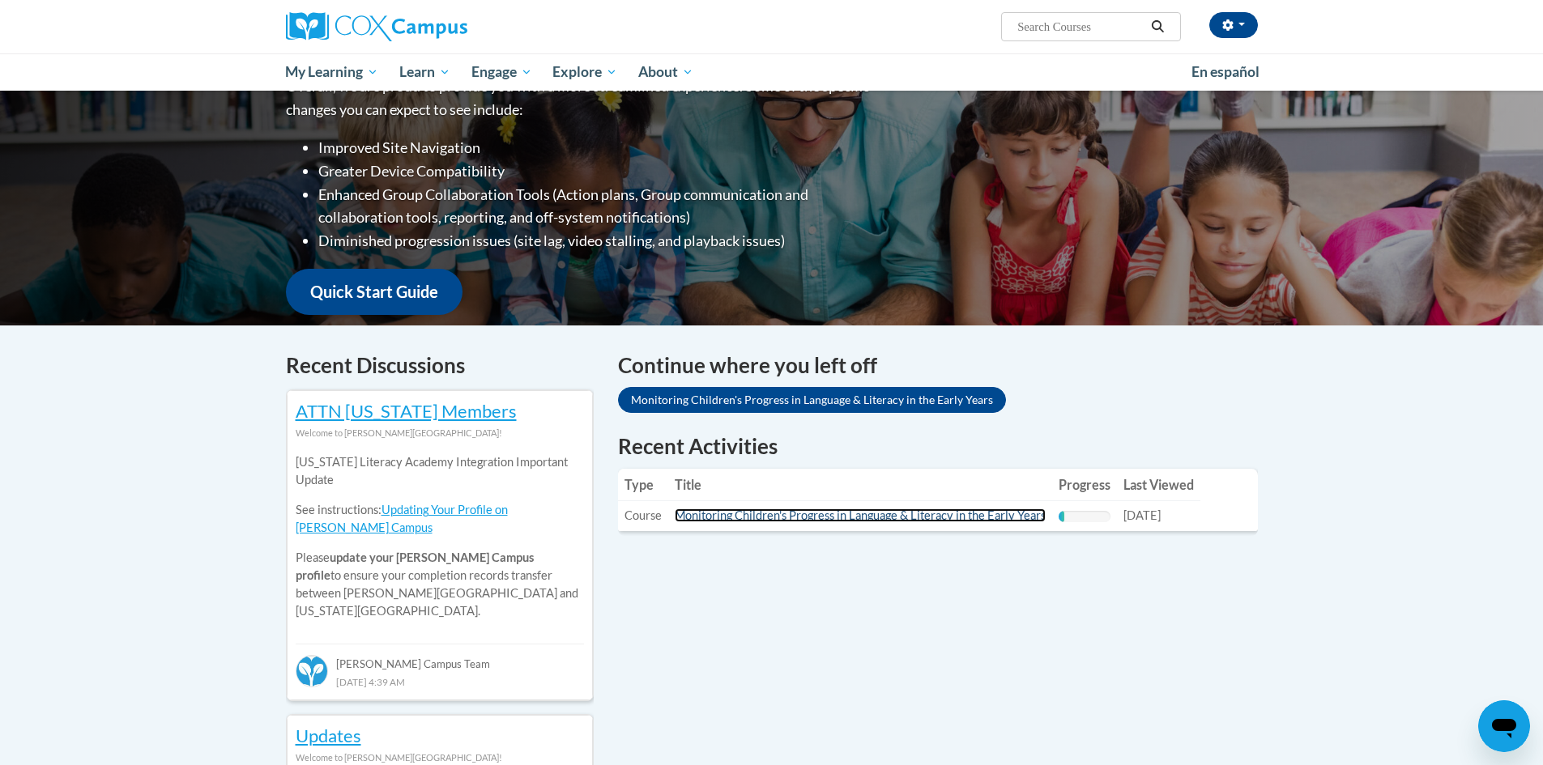
click at [885, 517] on link "Monitoring Children's Progress in Language & Literacy in the Early Years" at bounding box center [860, 516] width 371 height 14
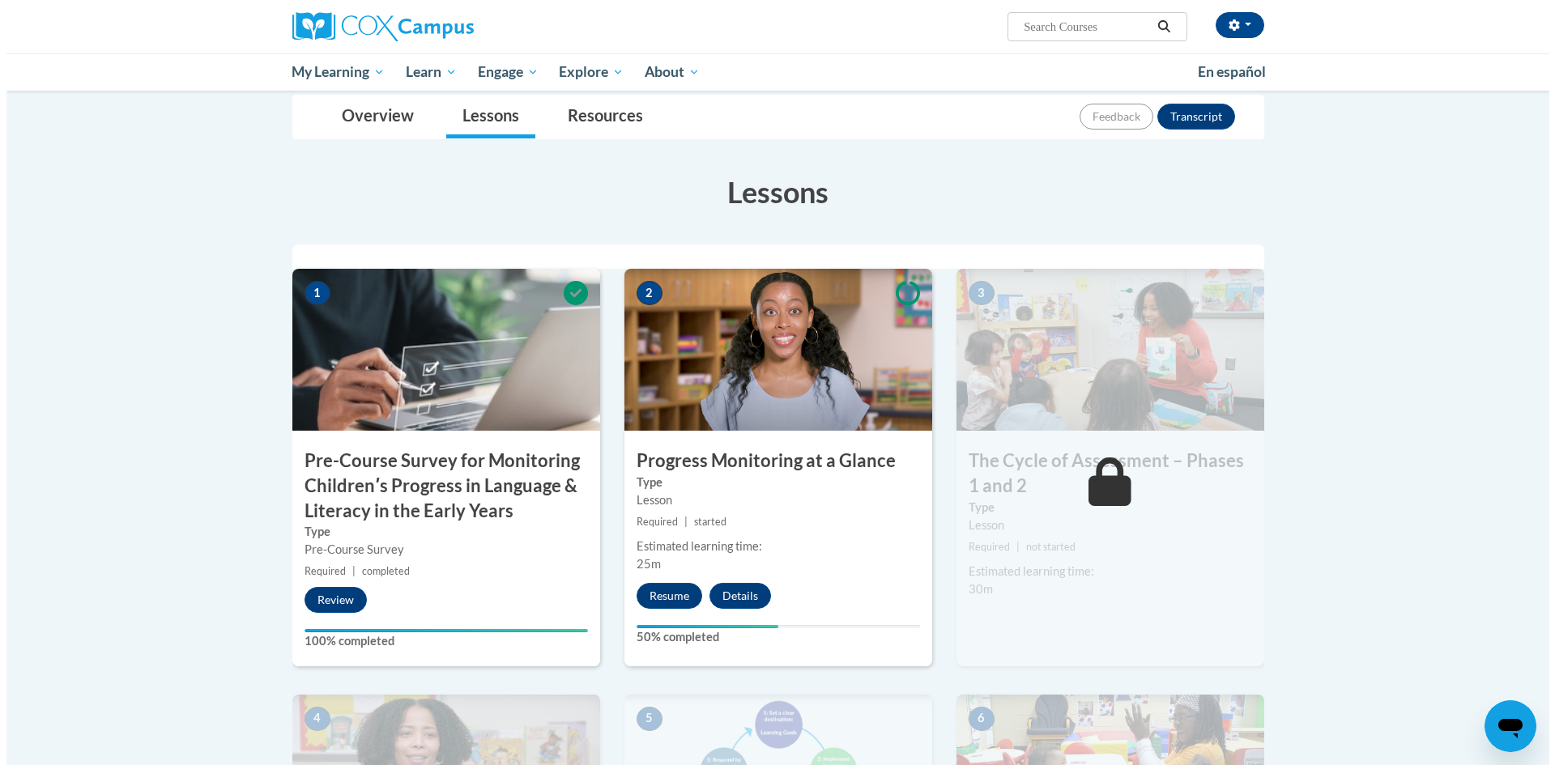
scroll to position [243, 0]
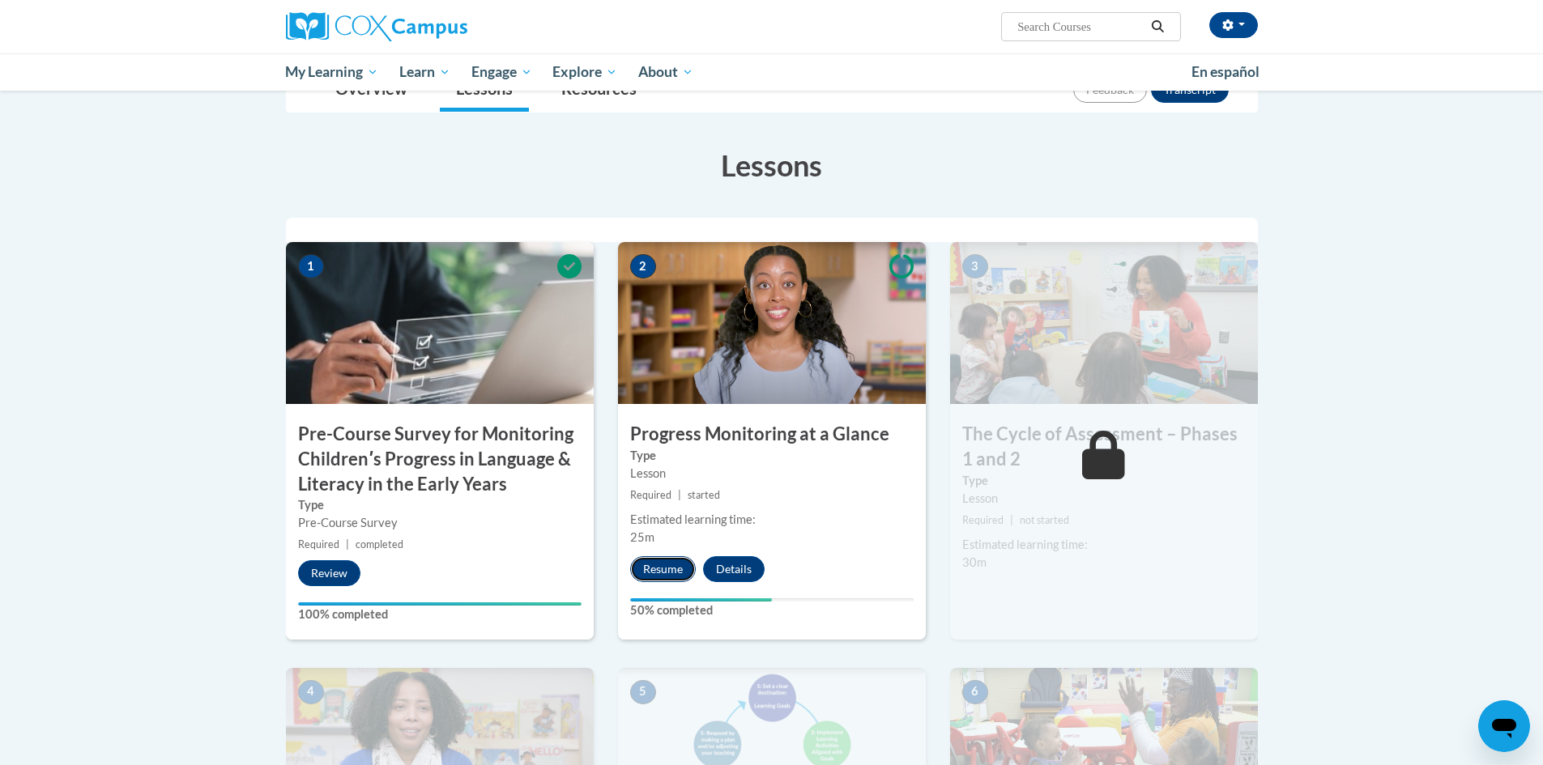
click at [646, 568] on button "Resume" at bounding box center [663, 569] width 66 height 26
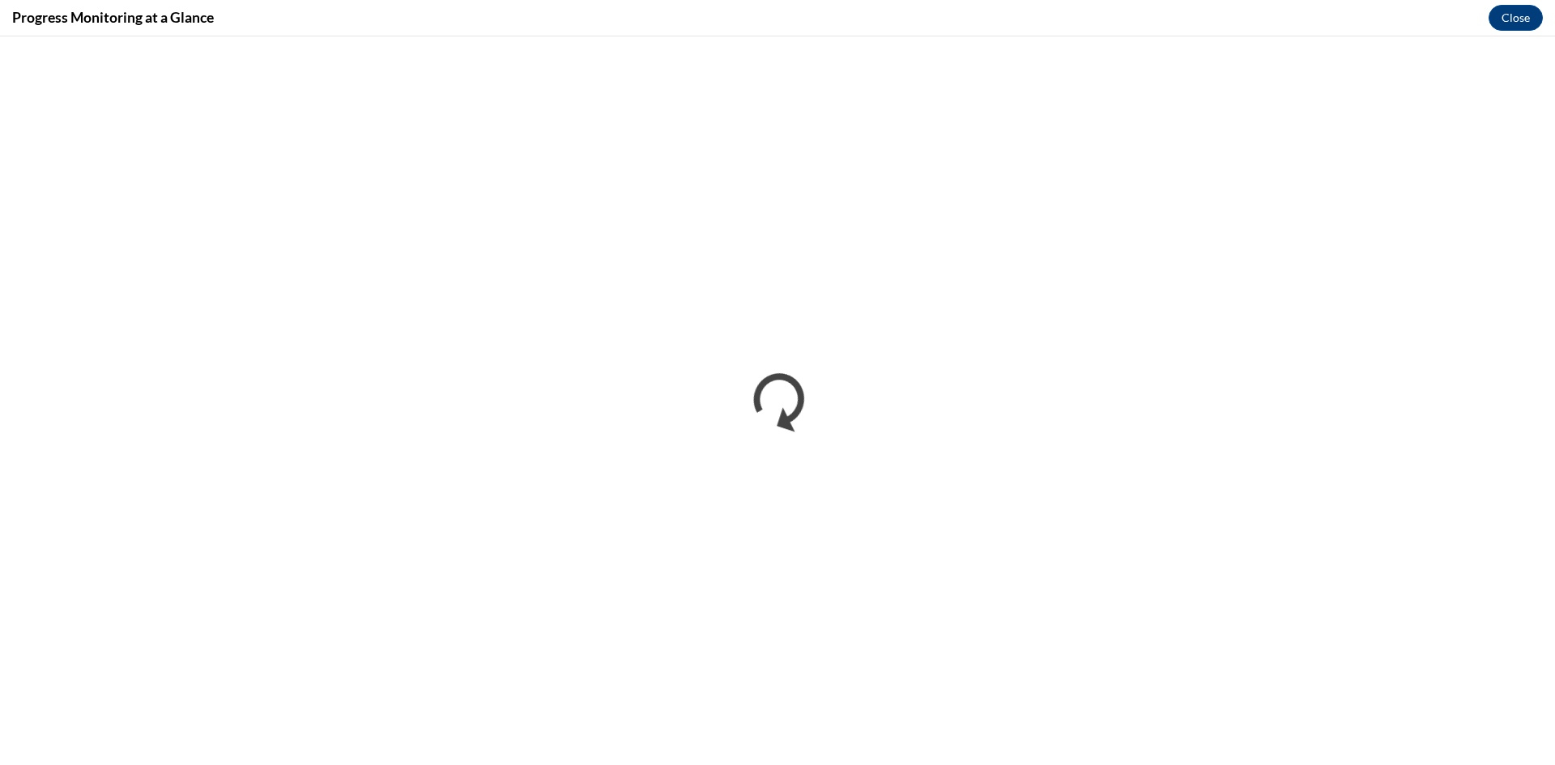
scroll to position [0, 0]
